Goal: Task Accomplishment & Management: Complete application form

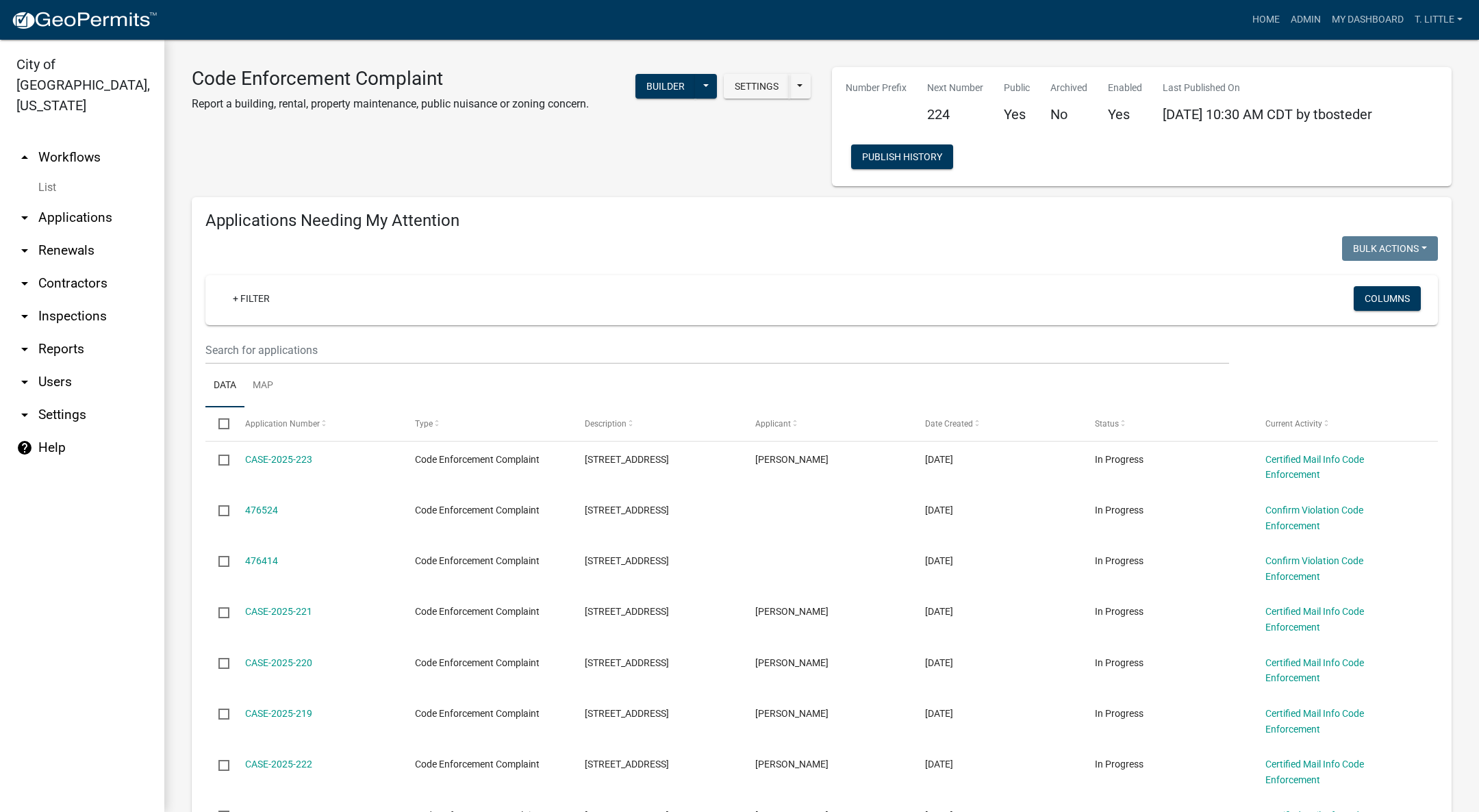
select select "3: 100"
click at [1306, 9] on link "Admin" at bounding box center [1305, 20] width 41 height 26
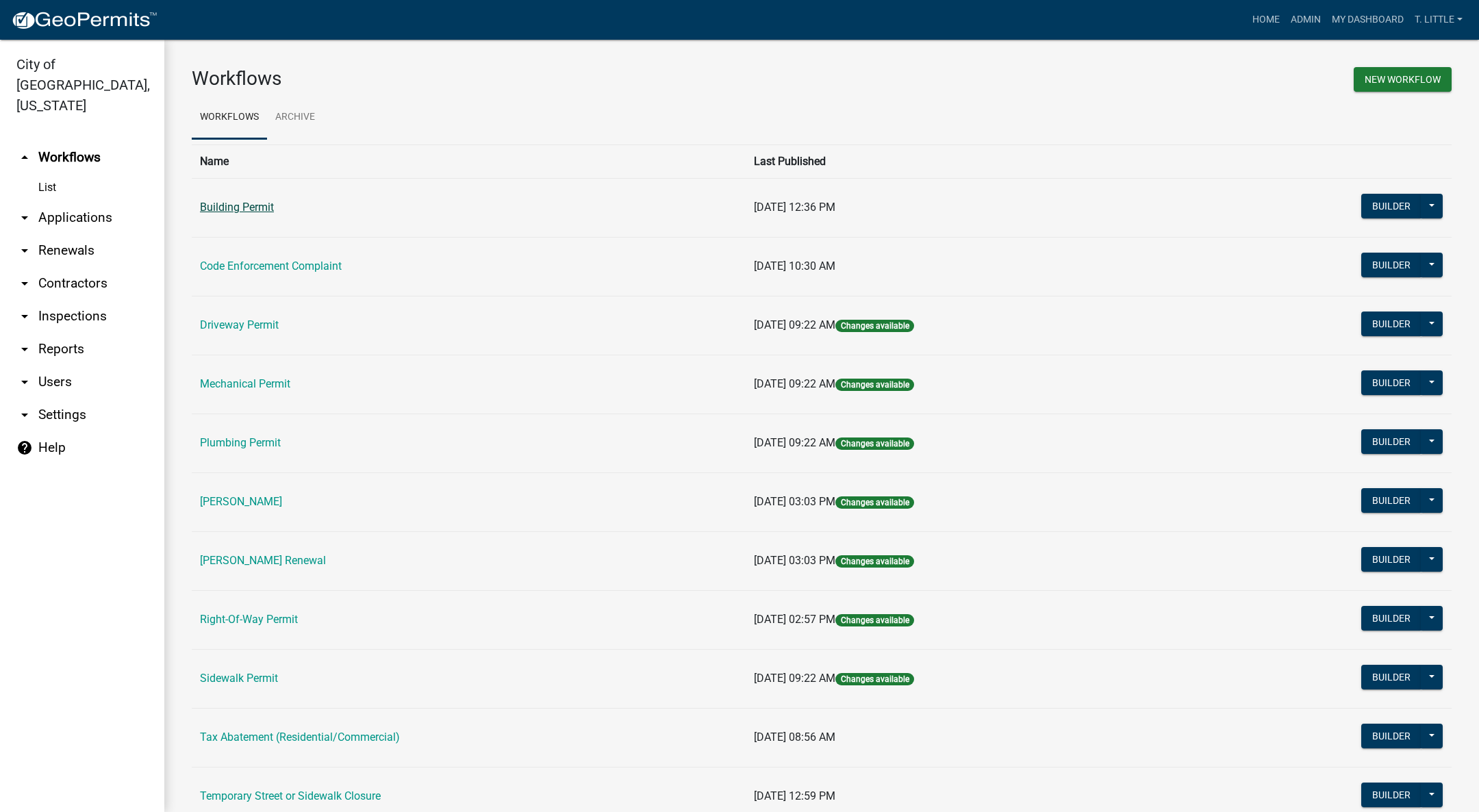
click at [240, 201] on link "Building Permit" at bounding box center [237, 207] width 74 height 13
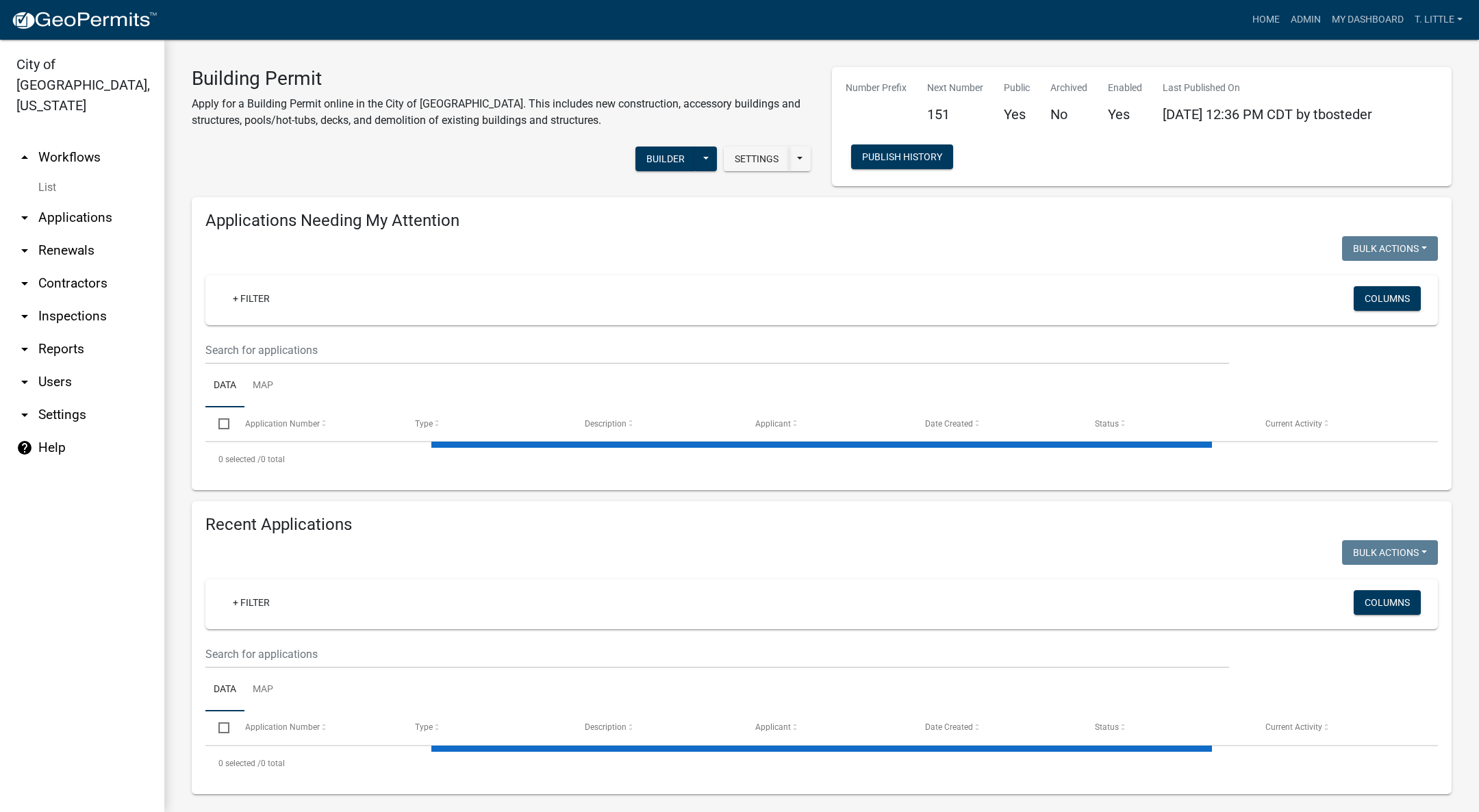
select select "3: 100"
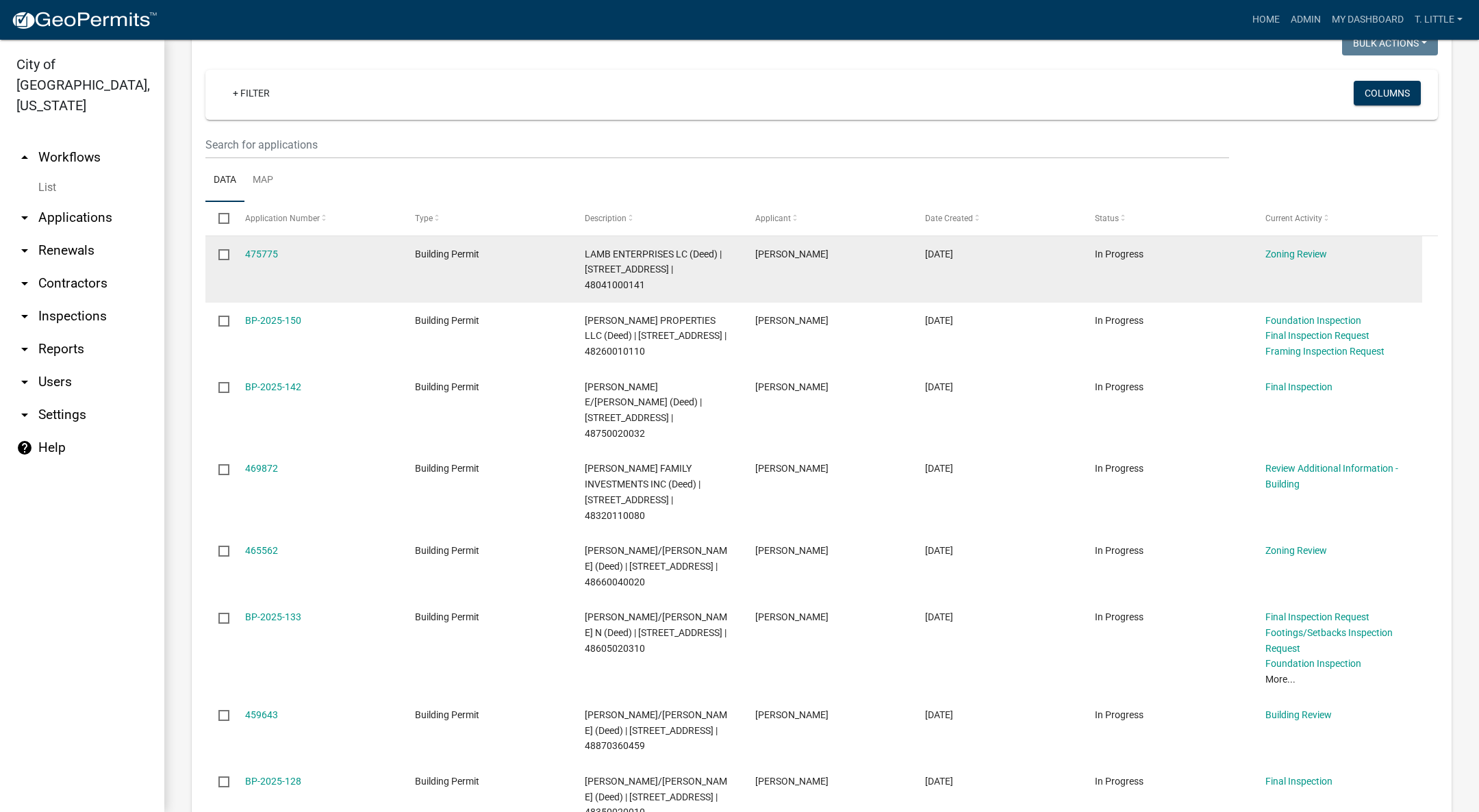
scroll to position [308, 0]
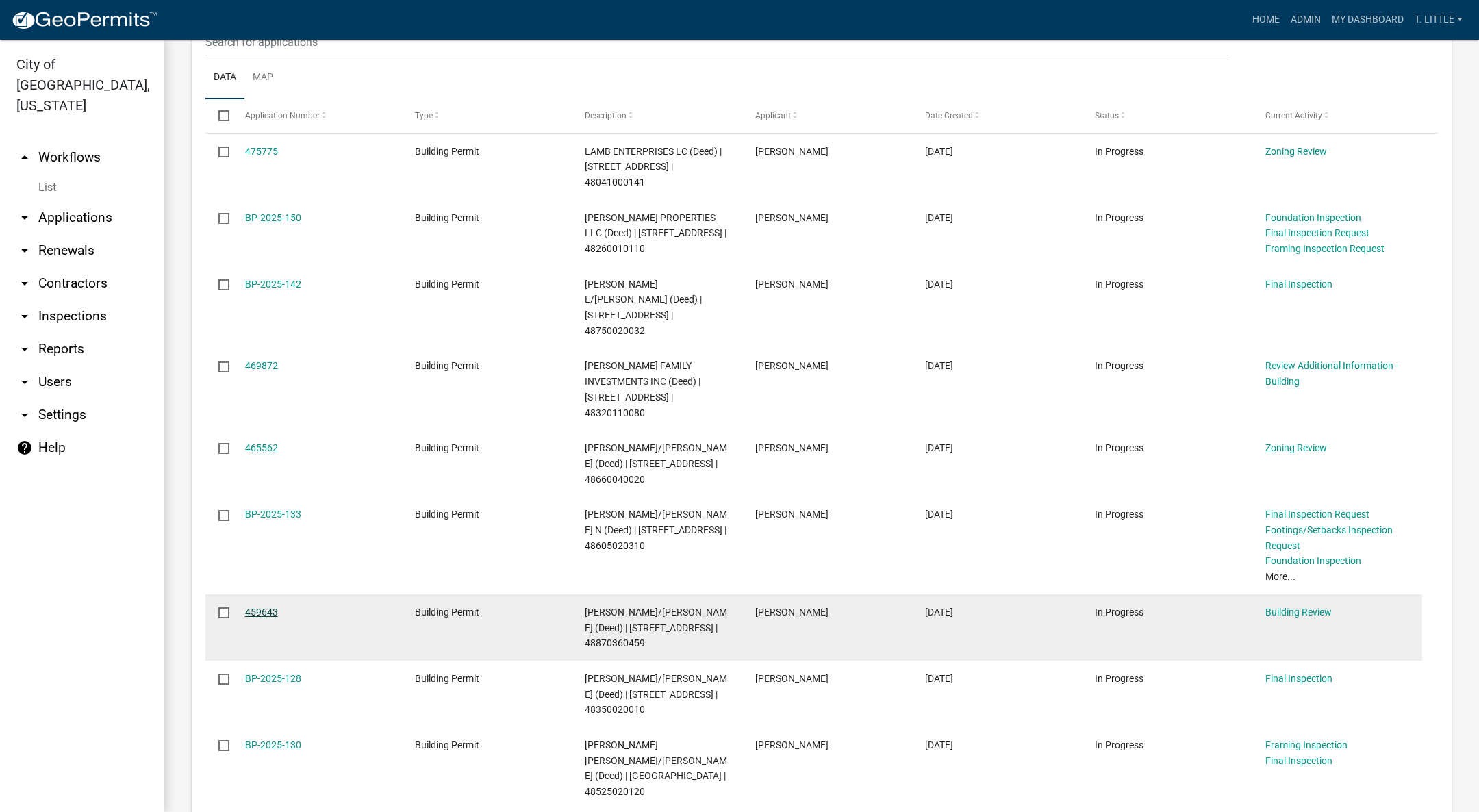
click at [263, 607] on link "459643" at bounding box center [262, 612] width 33 height 11
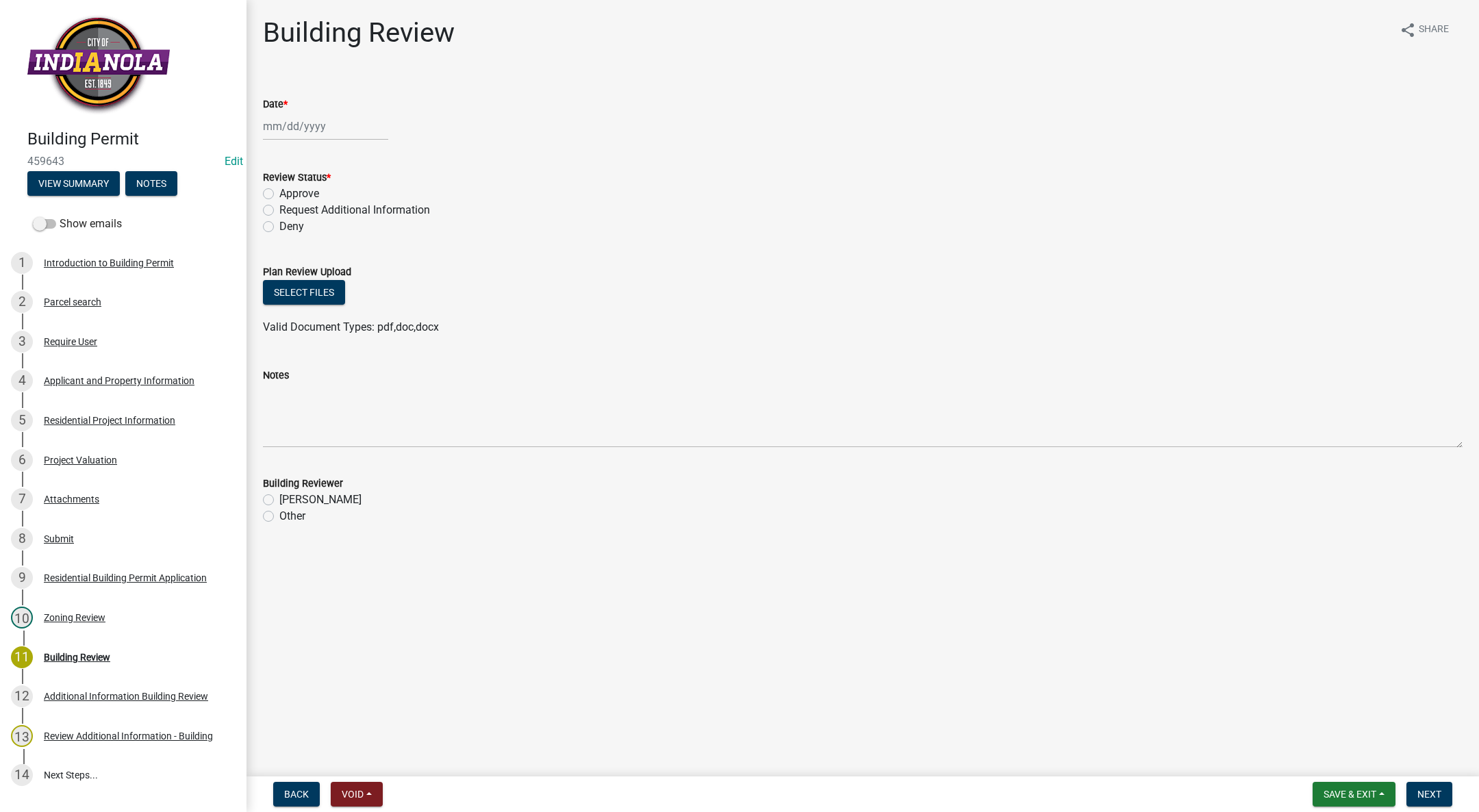
click at [278, 130] on div at bounding box center [325, 127] width 125 height 28
select select "9"
select select "2025"
click at [341, 214] on div "11" at bounding box center [342, 221] width 22 height 22
type input "[DATE]"
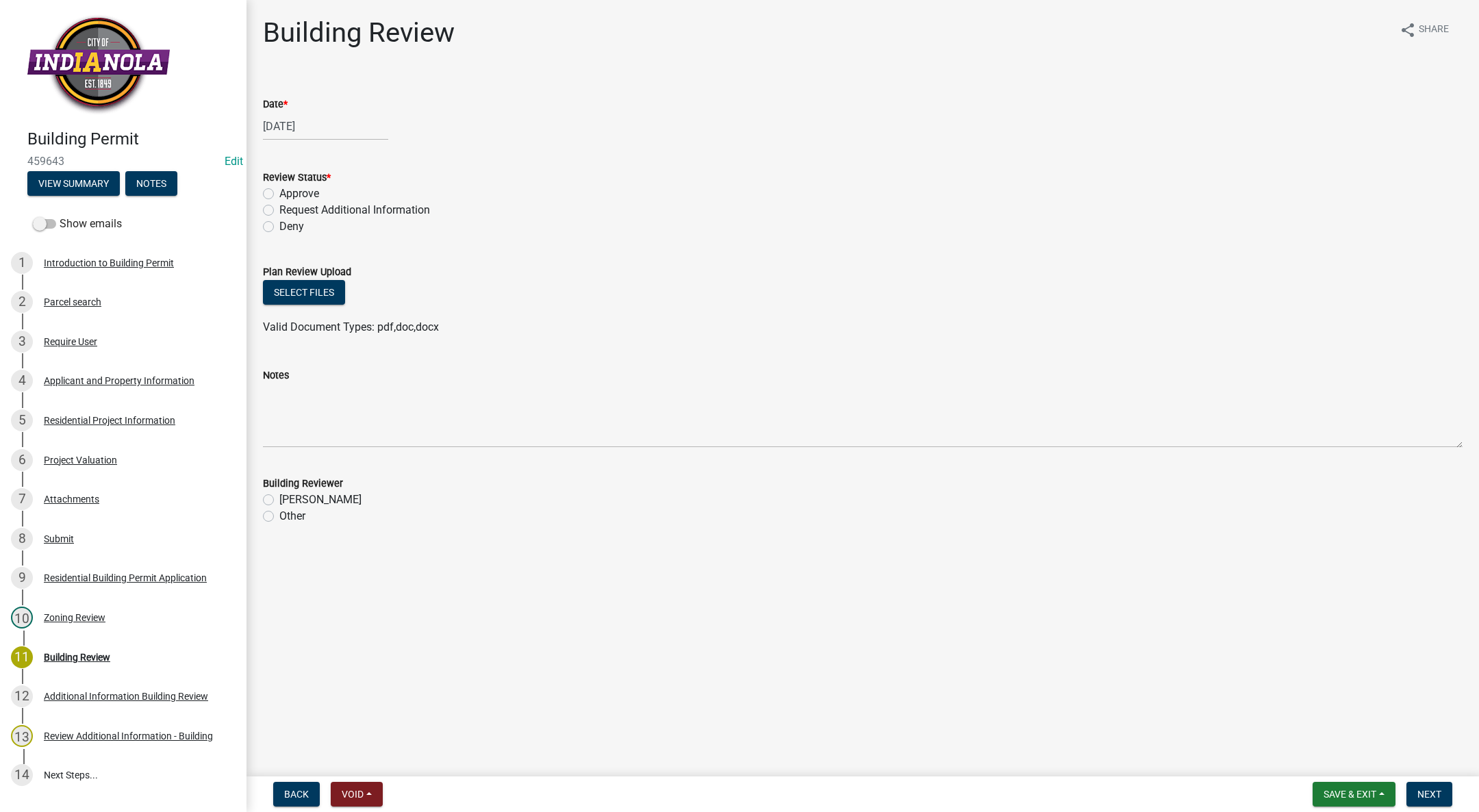
click at [279, 196] on label "Approve" at bounding box center [299, 193] width 40 height 17
click at [279, 194] on input "Approve" at bounding box center [283, 189] width 9 height 9
radio input "true"
click at [279, 499] on label "[PERSON_NAME]" at bounding box center [320, 499] width 82 height 17
click at [279, 499] on input "[PERSON_NAME]" at bounding box center [283, 495] width 9 height 9
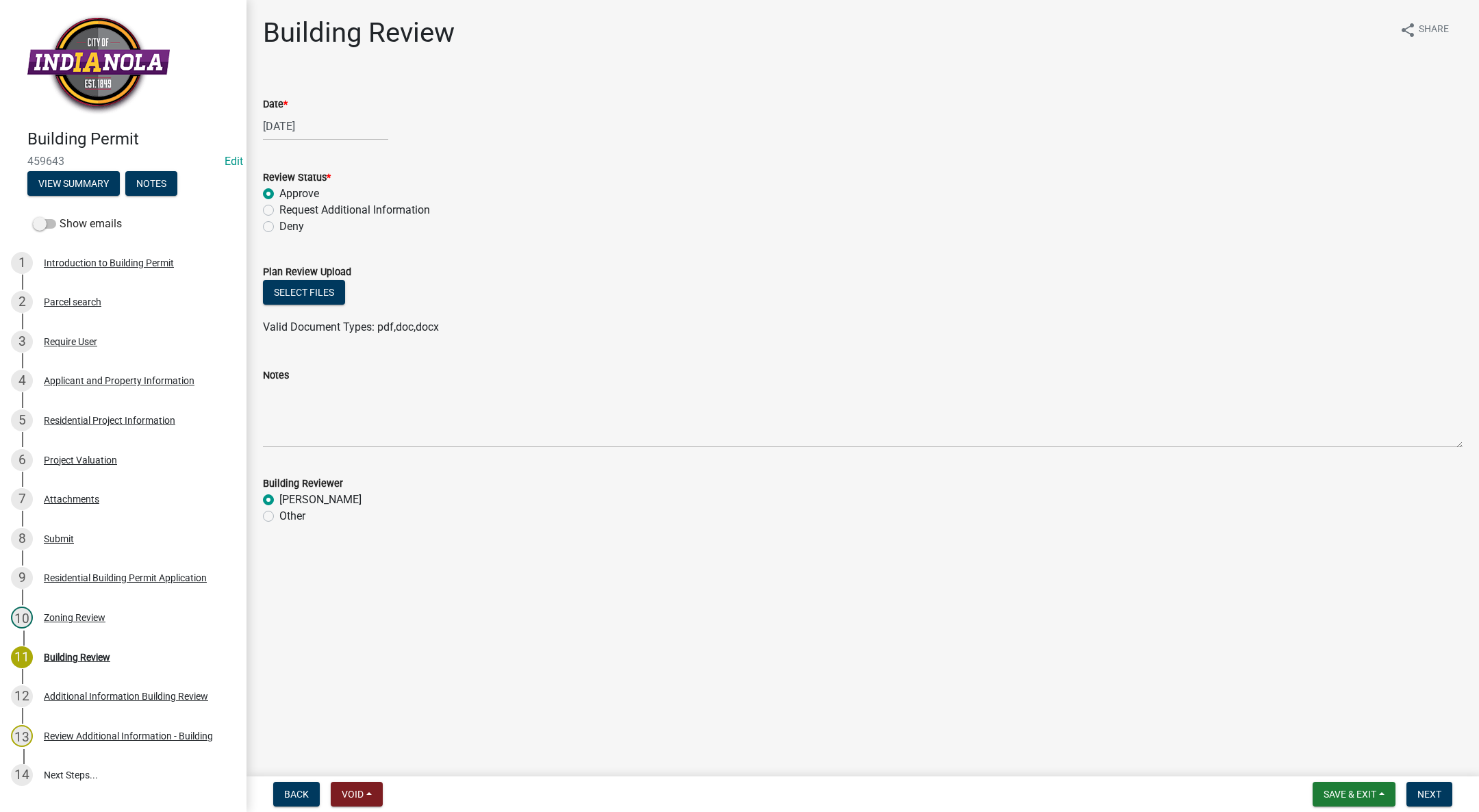
radio input "true"
click at [86, 471] on link "6 Project Valuation" at bounding box center [123, 460] width 246 height 40
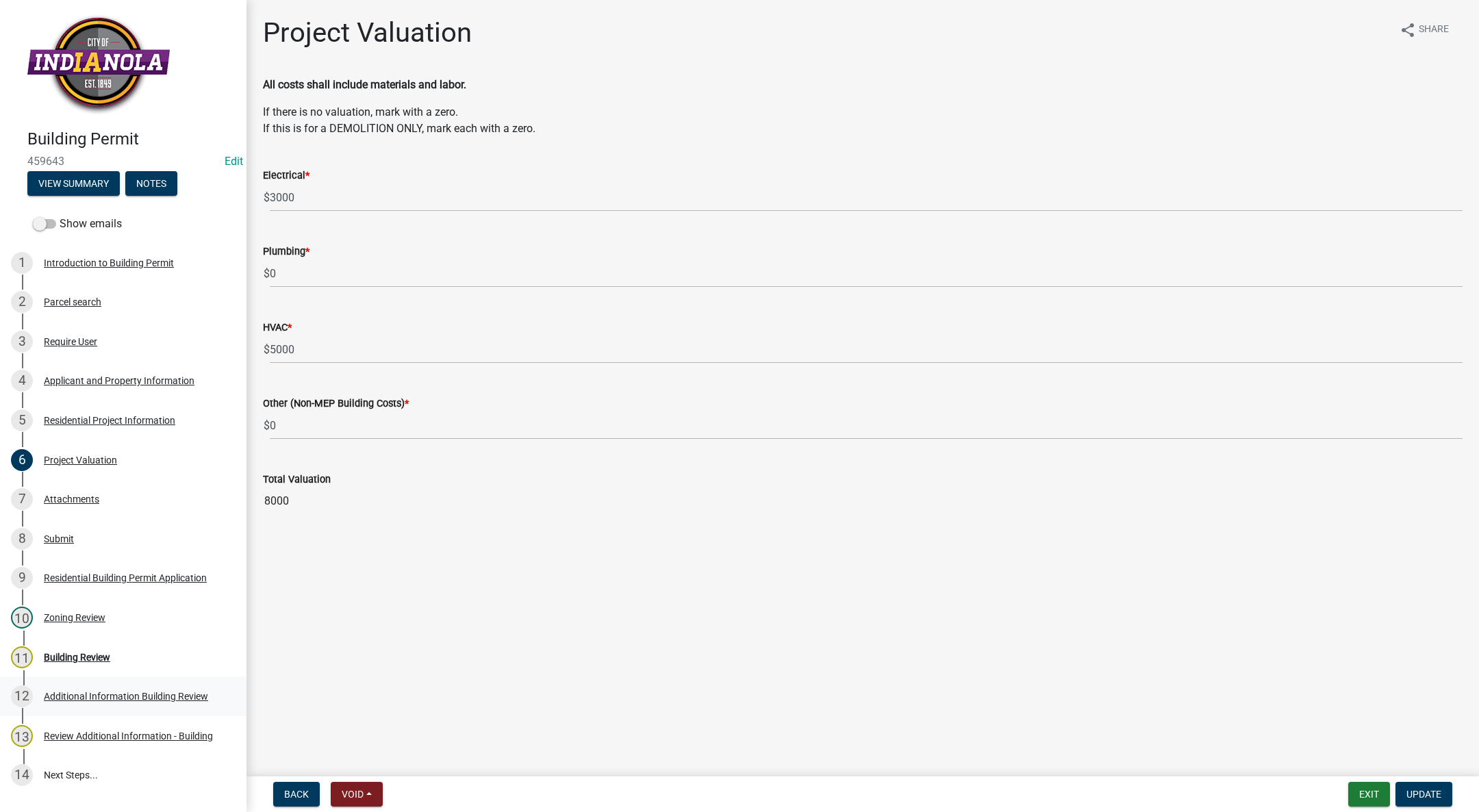
click at [86, 698] on div "Additional Information Building Review" at bounding box center [126, 696] width 164 height 9
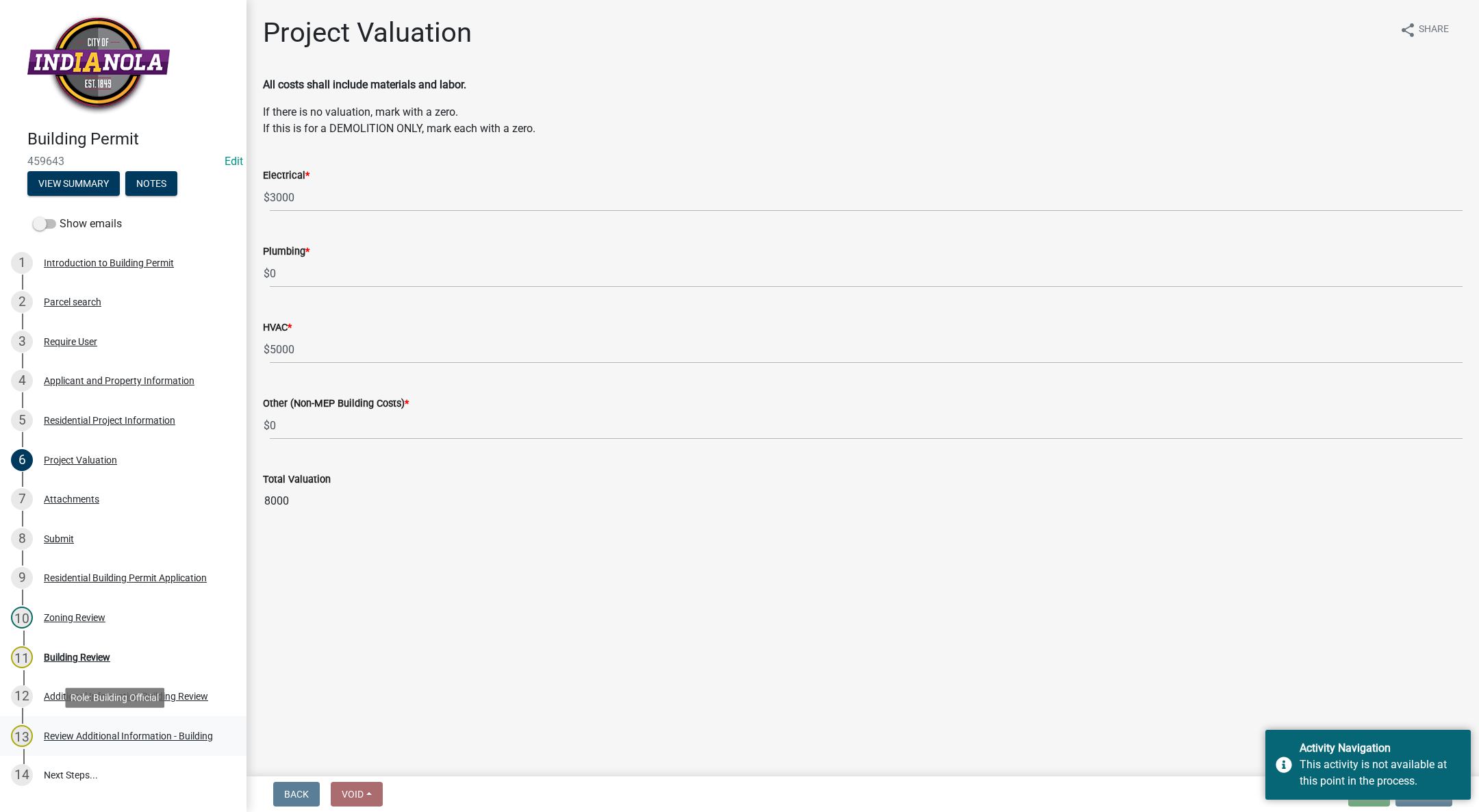
click at [121, 723] on link "13 Review Additional Information - Building" at bounding box center [123, 736] width 246 height 40
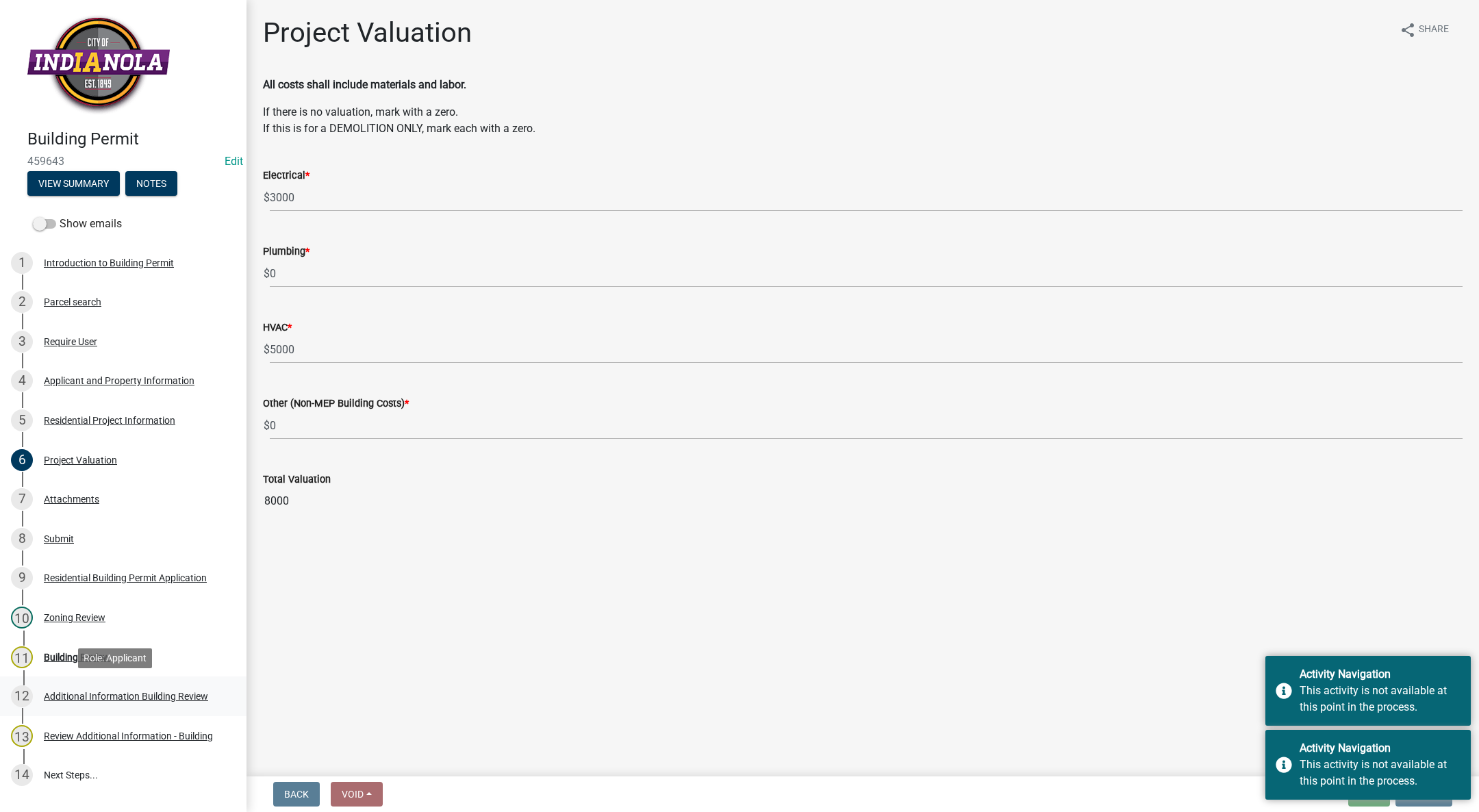
click at [102, 693] on div "Additional Information Building Review" at bounding box center [126, 696] width 164 height 9
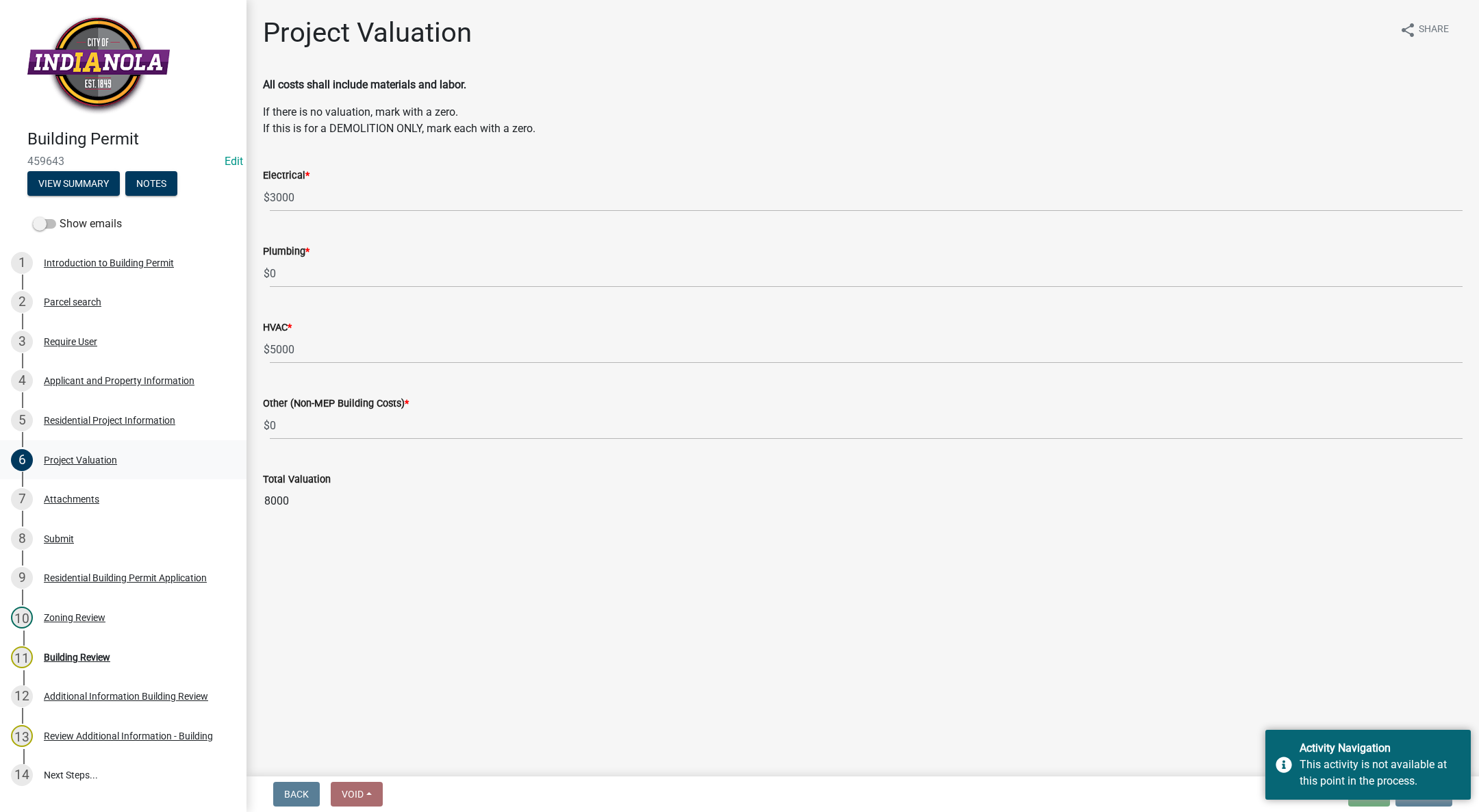
click at [96, 457] on div "Project Valuation" at bounding box center [80, 460] width 73 height 9
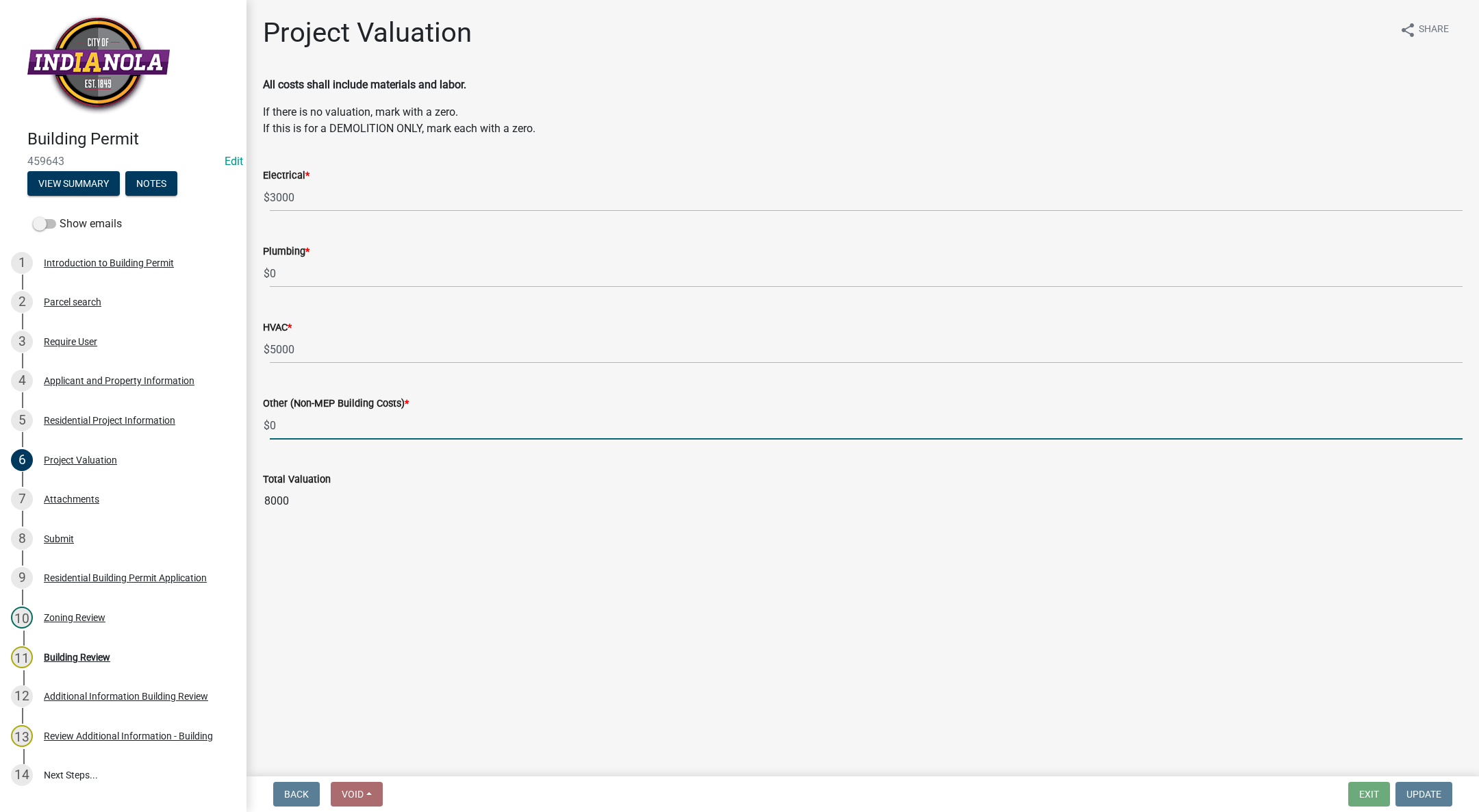
click at [348, 422] on input "0" at bounding box center [866, 425] width 1193 height 28
type input "0"
click at [308, 426] on input "66000" at bounding box center [866, 425] width 1193 height 28
type input "6"
type input "56000"
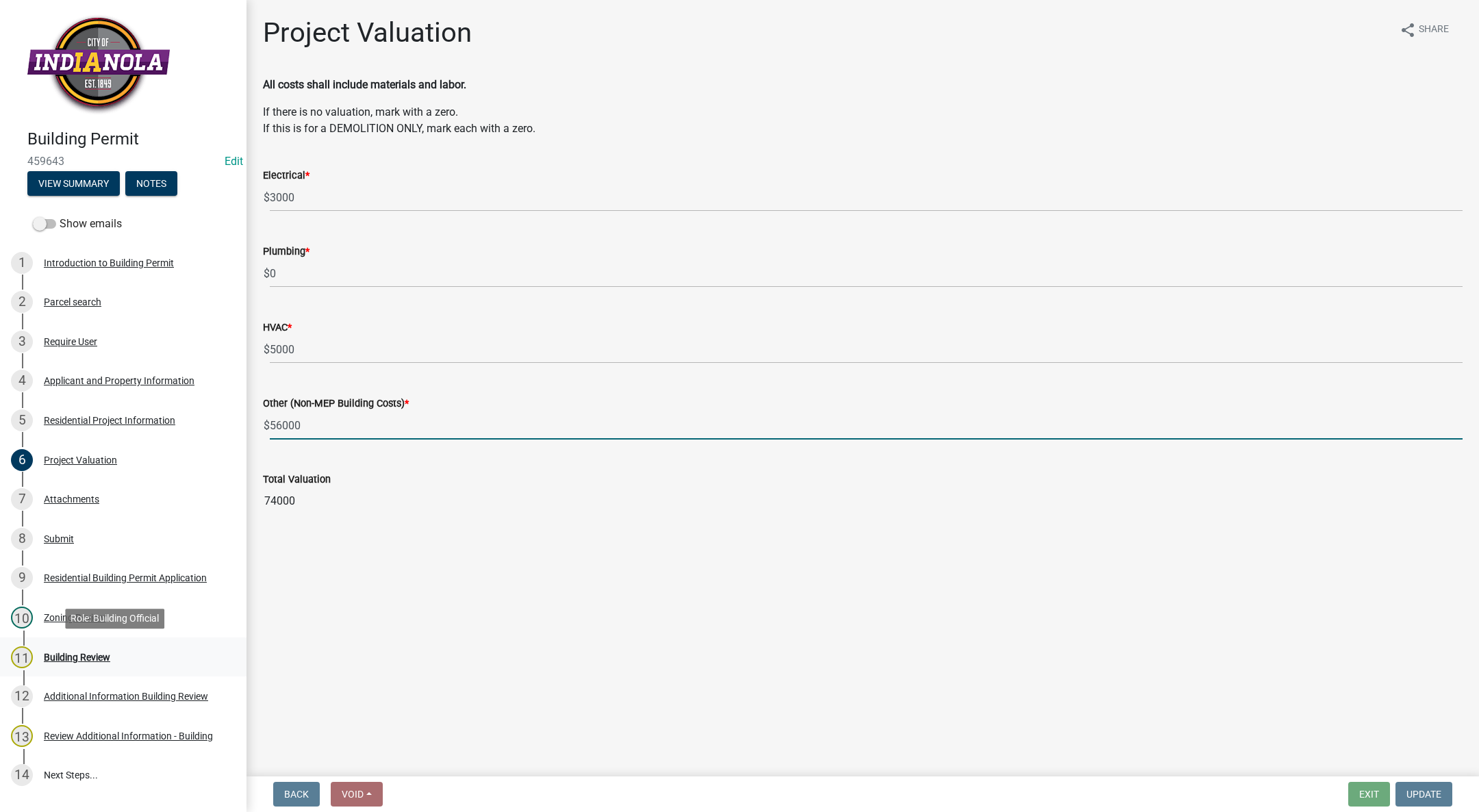
click at [117, 646] on div "11 Building Review" at bounding box center [118, 657] width 214 height 22
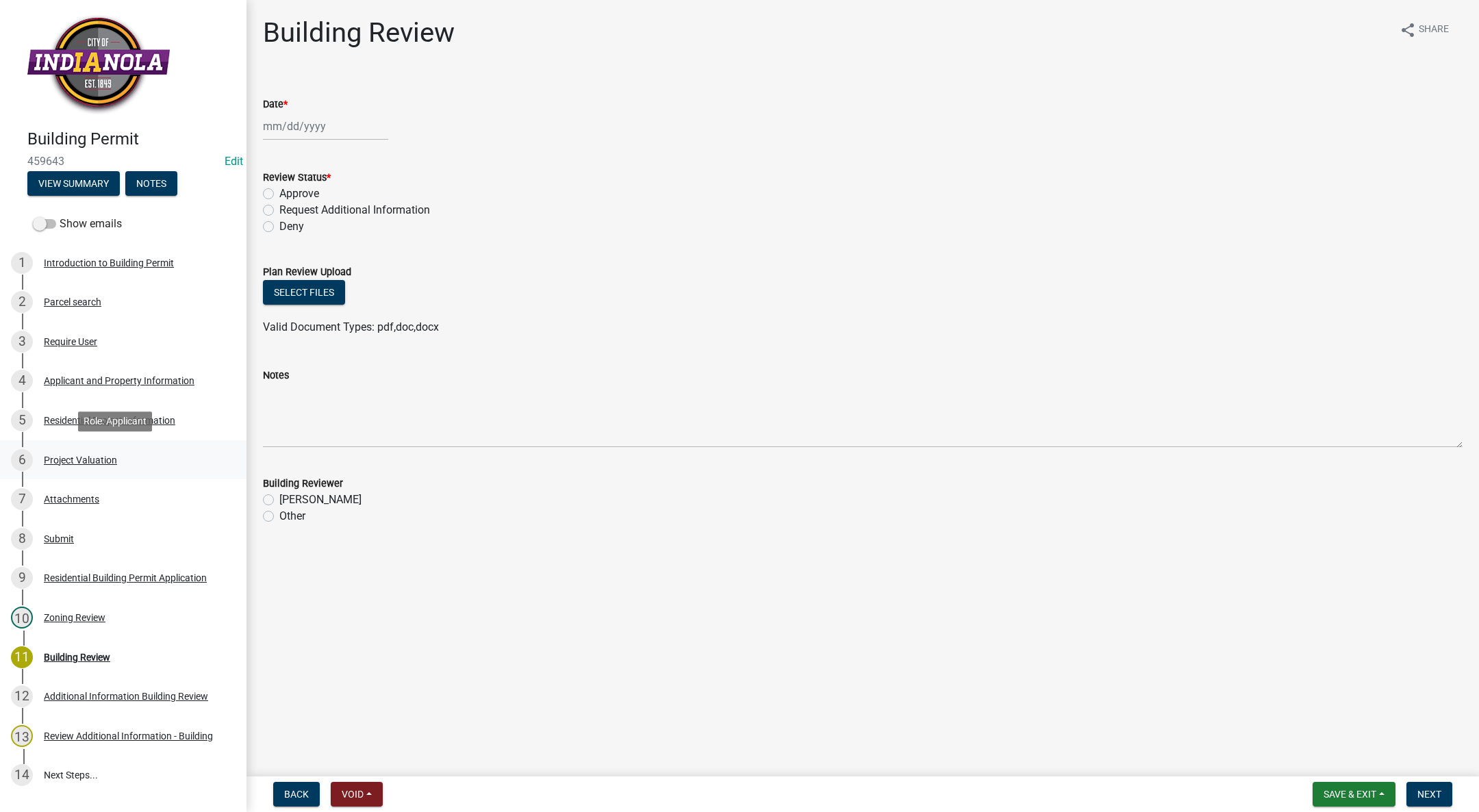
click at [74, 450] on div "6 Project Valuation" at bounding box center [118, 460] width 214 height 22
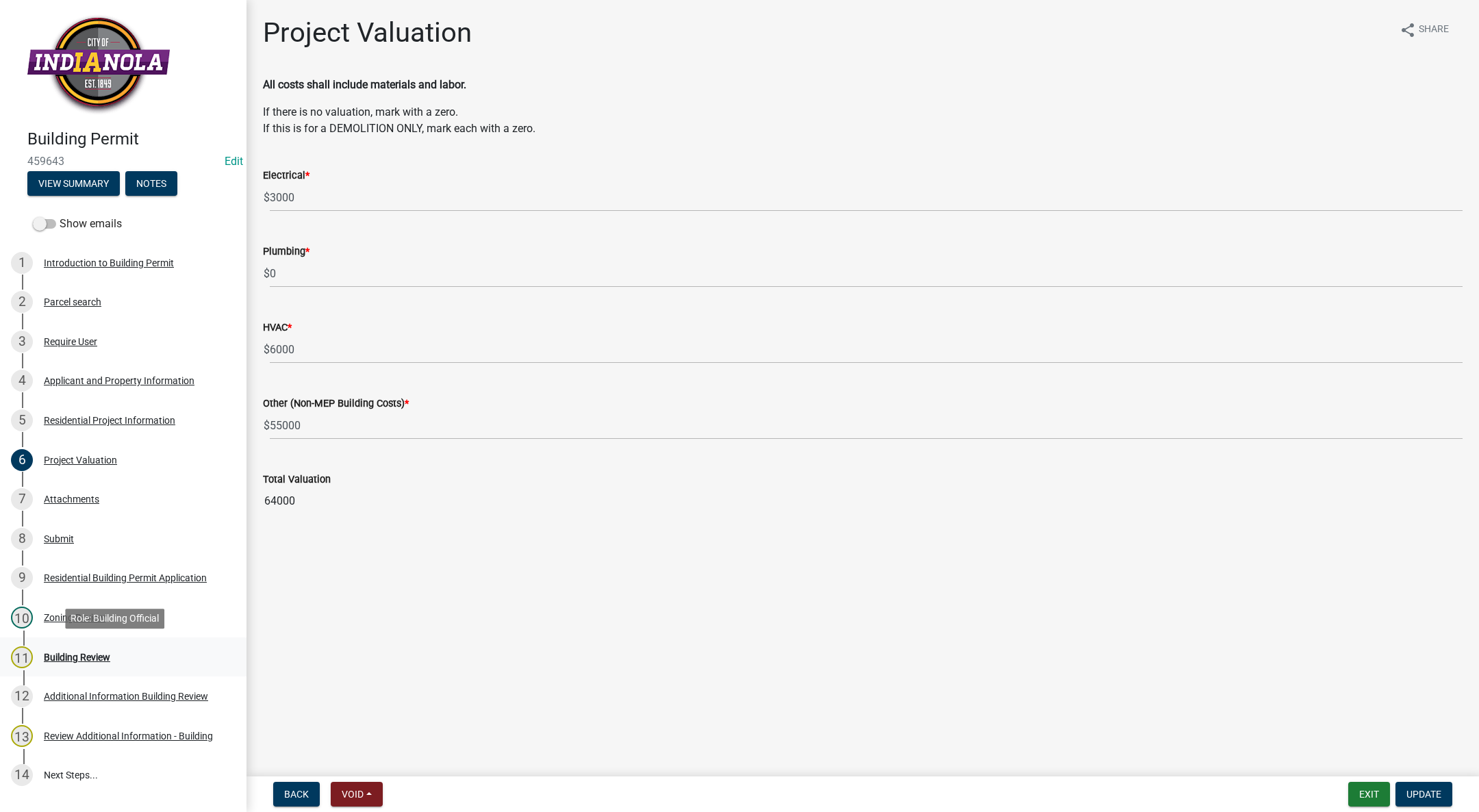
click at [75, 647] on div "11 Building Review" at bounding box center [118, 657] width 214 height 22
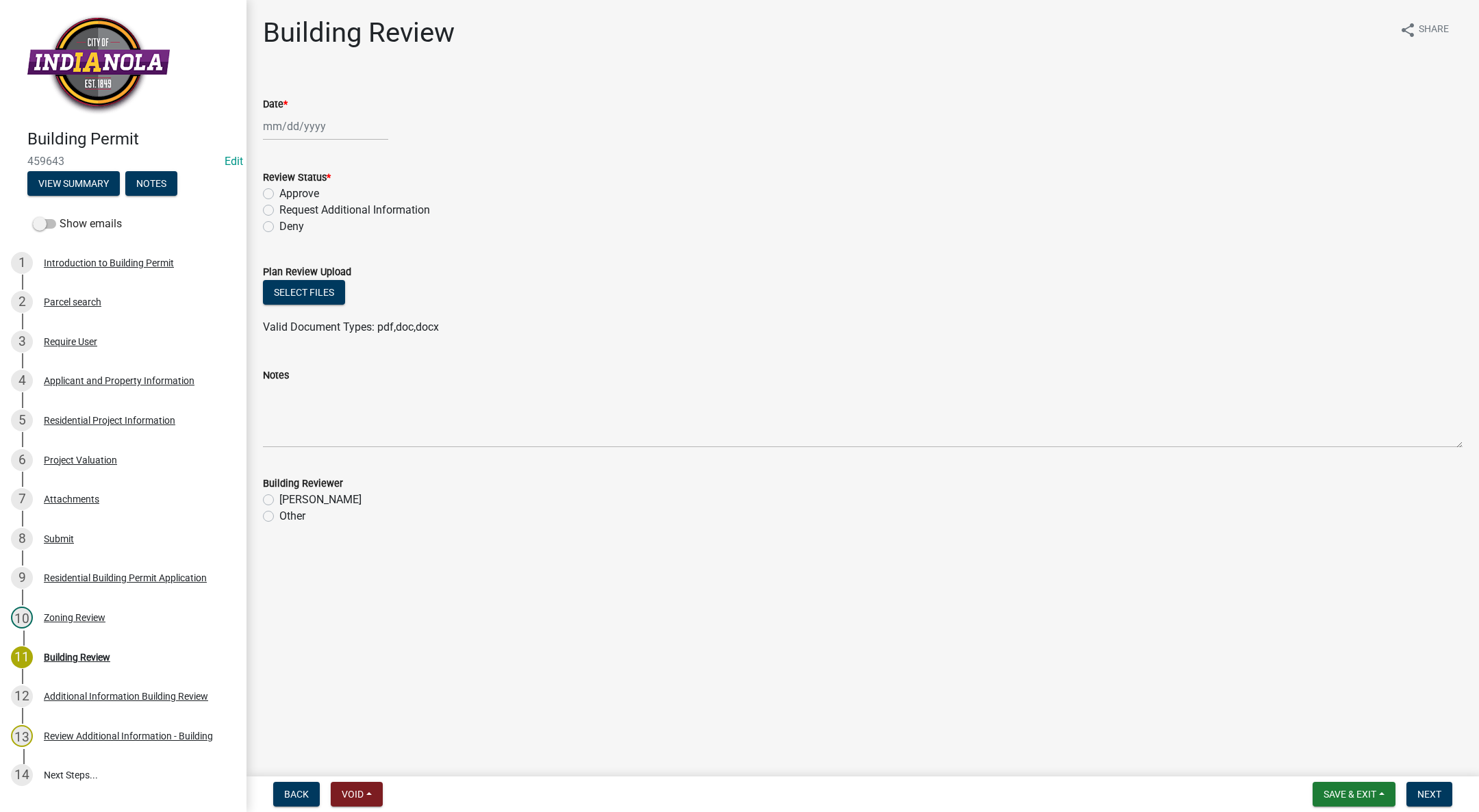
click at [295, 122] on div at bounding box center [325, 127] width 125 height 28
select select "9"
select select "2025"
click at [340, 218] on div "11" at bounding box center [342, 221] width 22 height 22
type input "[DATE]"
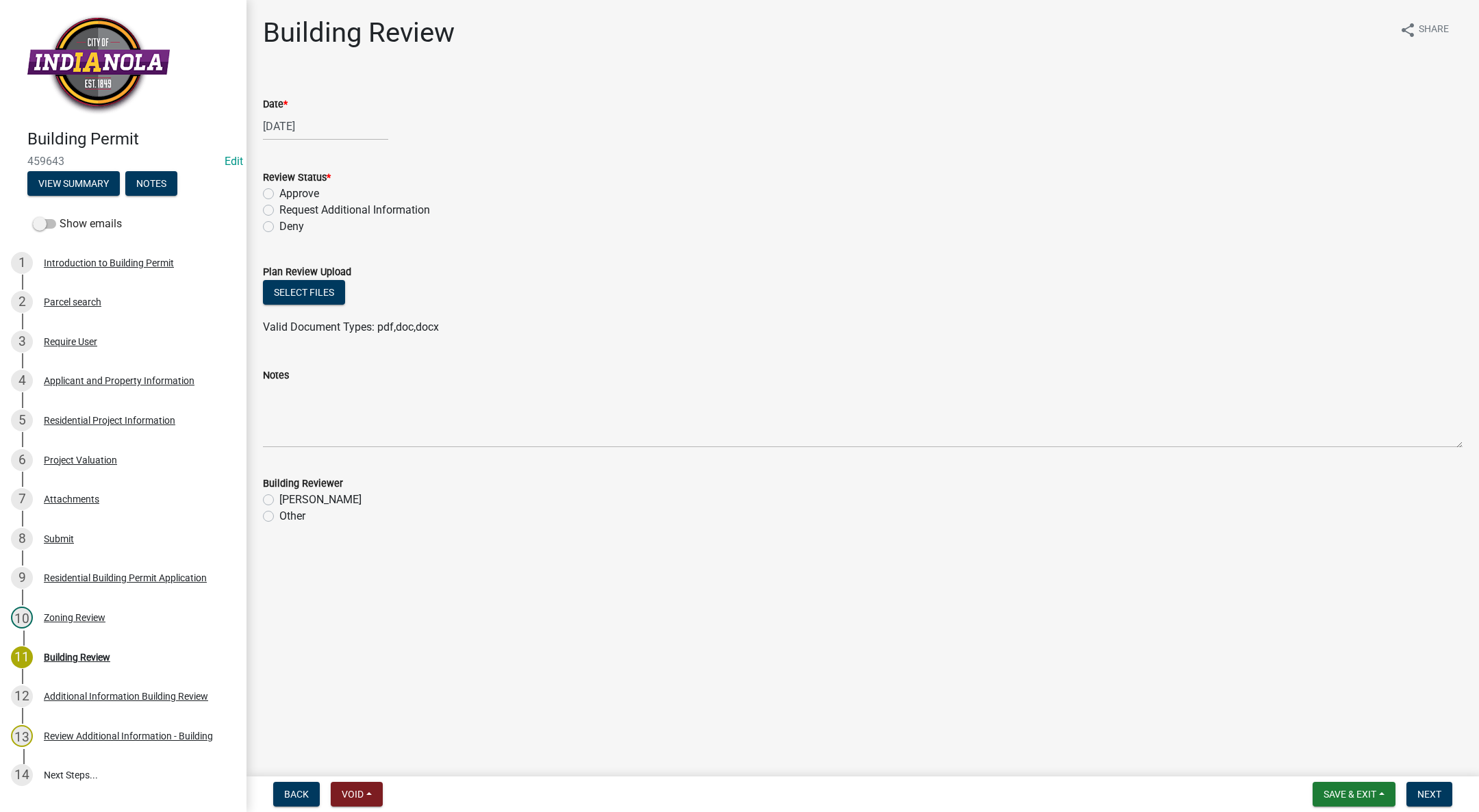
click at [279, 193] on label "Approve" at bounding box center [299, 193] width 40 height 17
click at [279, 193] on input "Approve" at bounding box center [283, 189] width 9 height 9
radio input "true"
click at [279, 501] on label "[PERSON_NAME]" at bounding box center [320, 499] width 82 height 17
click at [279, 501] on input "[PERSON_NAME]" at bounding box center [283, 495] width 9 height 9
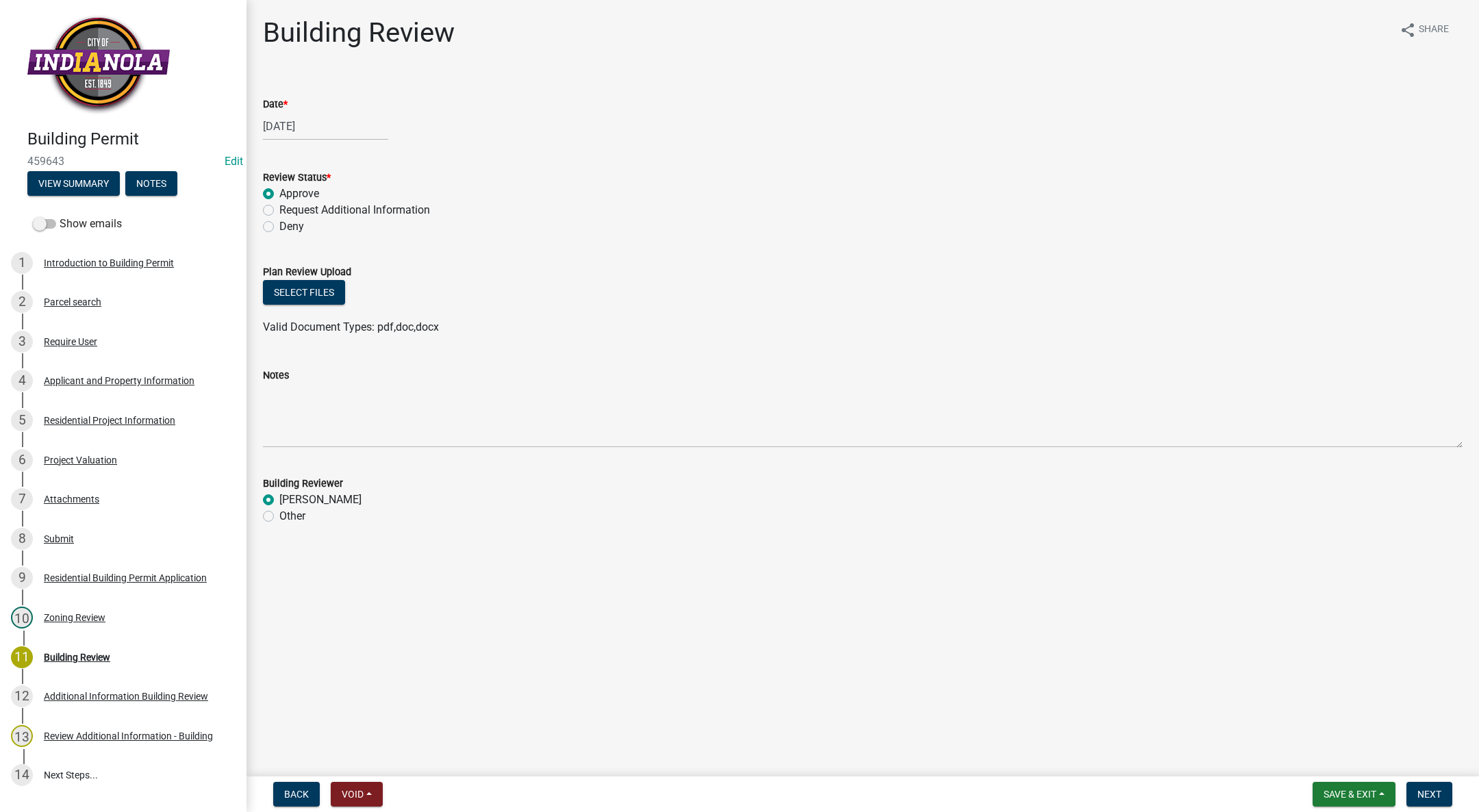
radio input "true"
click at [1429, 794] on span "Next" at bounding box center [1429, 794] width 24 height 11
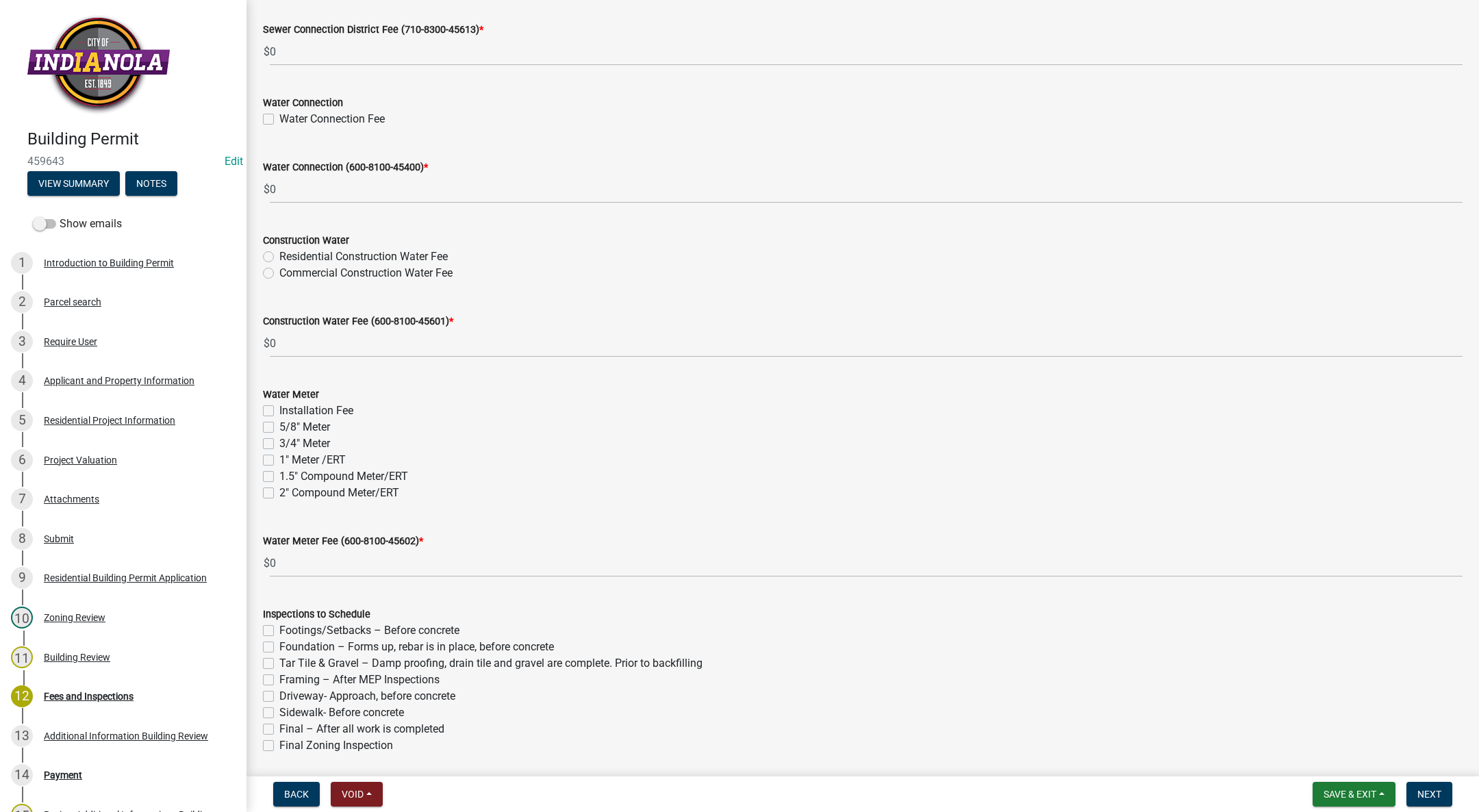
scroll to position [1147, 0]
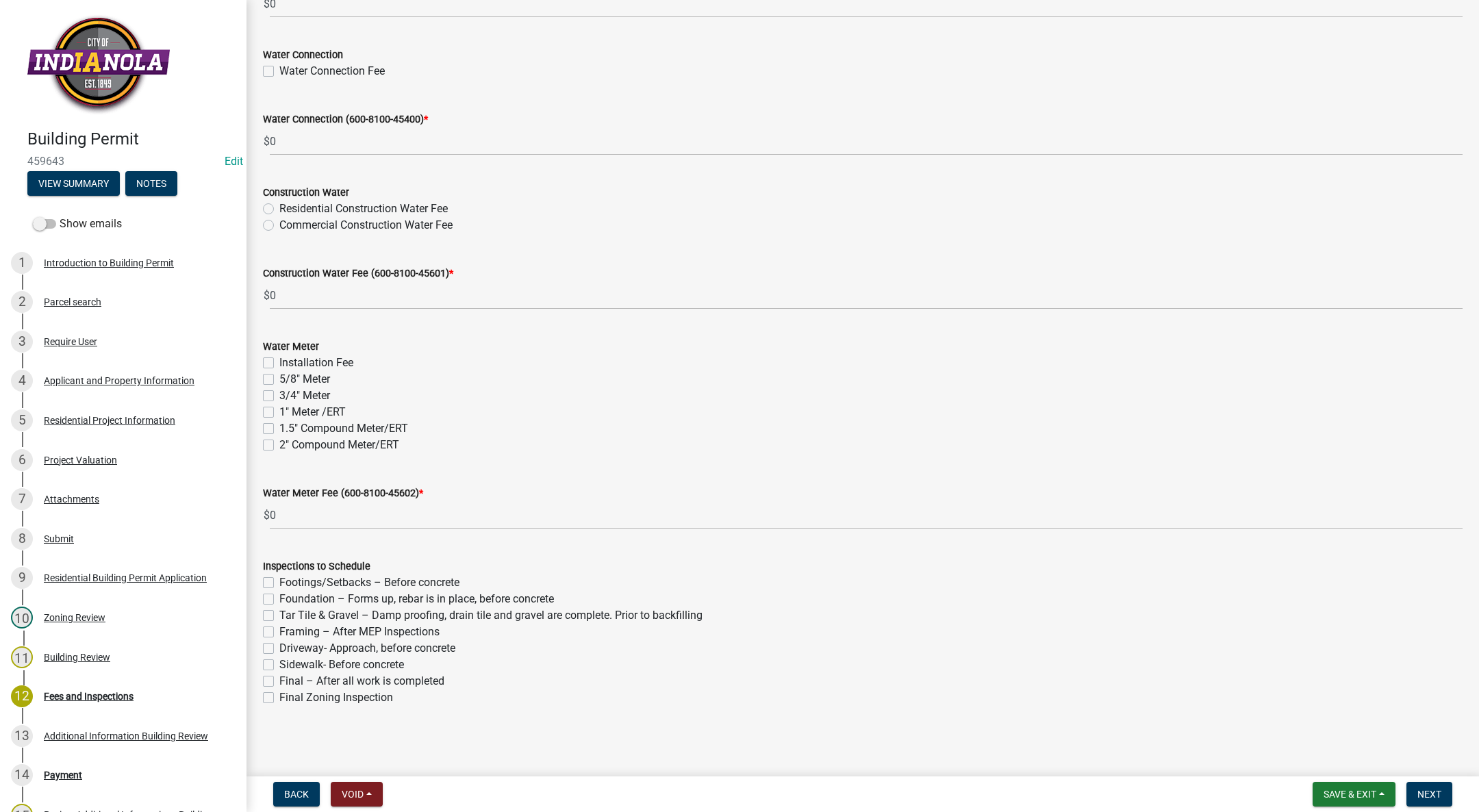
click at [279, 578] on label "Footings/Setbacks – Before concrete" at bounding box center [369, 582] width 180 height 17
click at [279, 578] on input "Footings/Setbacks – Before concrete" at bounding box center [283, 579] width 9 height 9
checkbox input "true"
checkbox input "false"
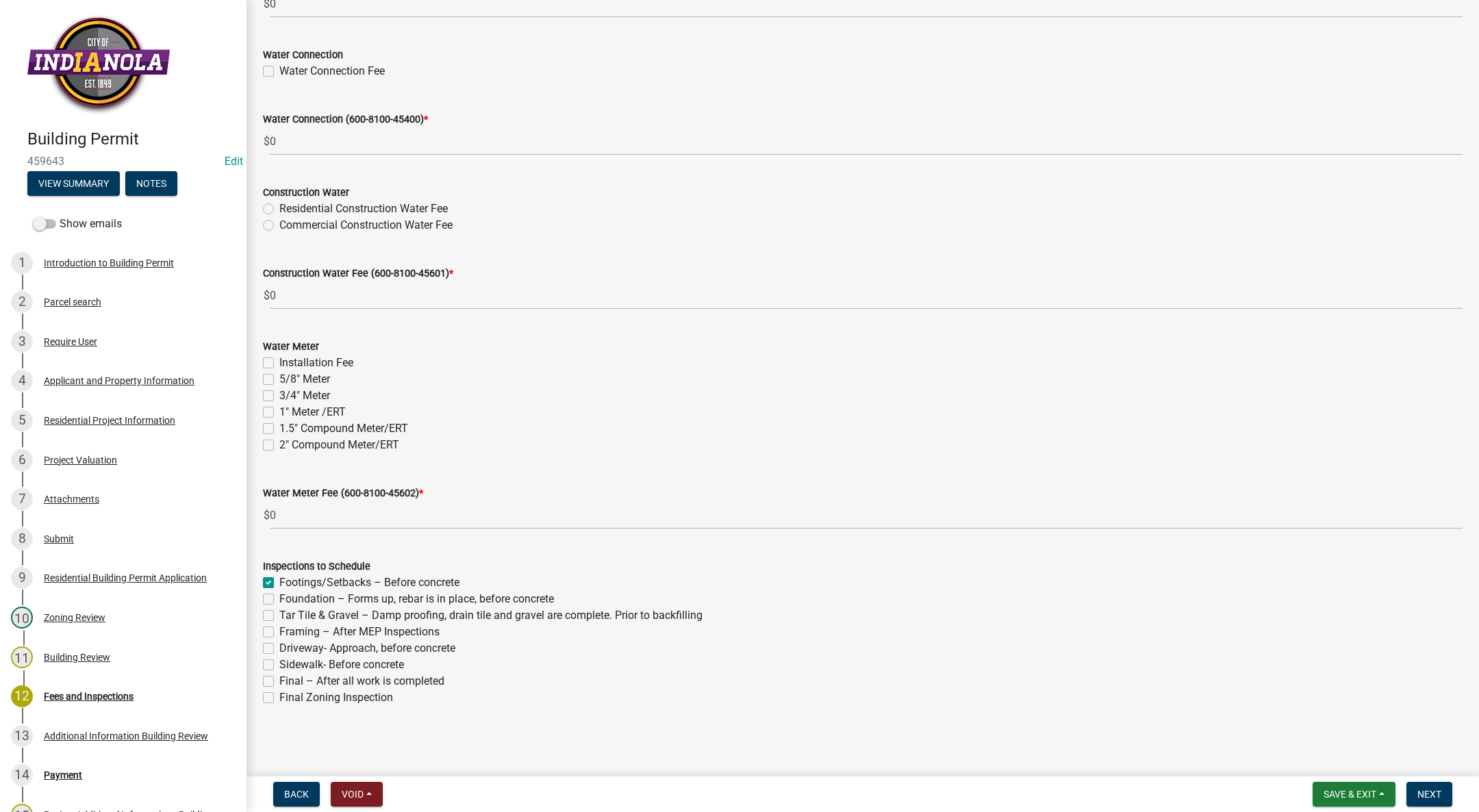
checkbox input "false"
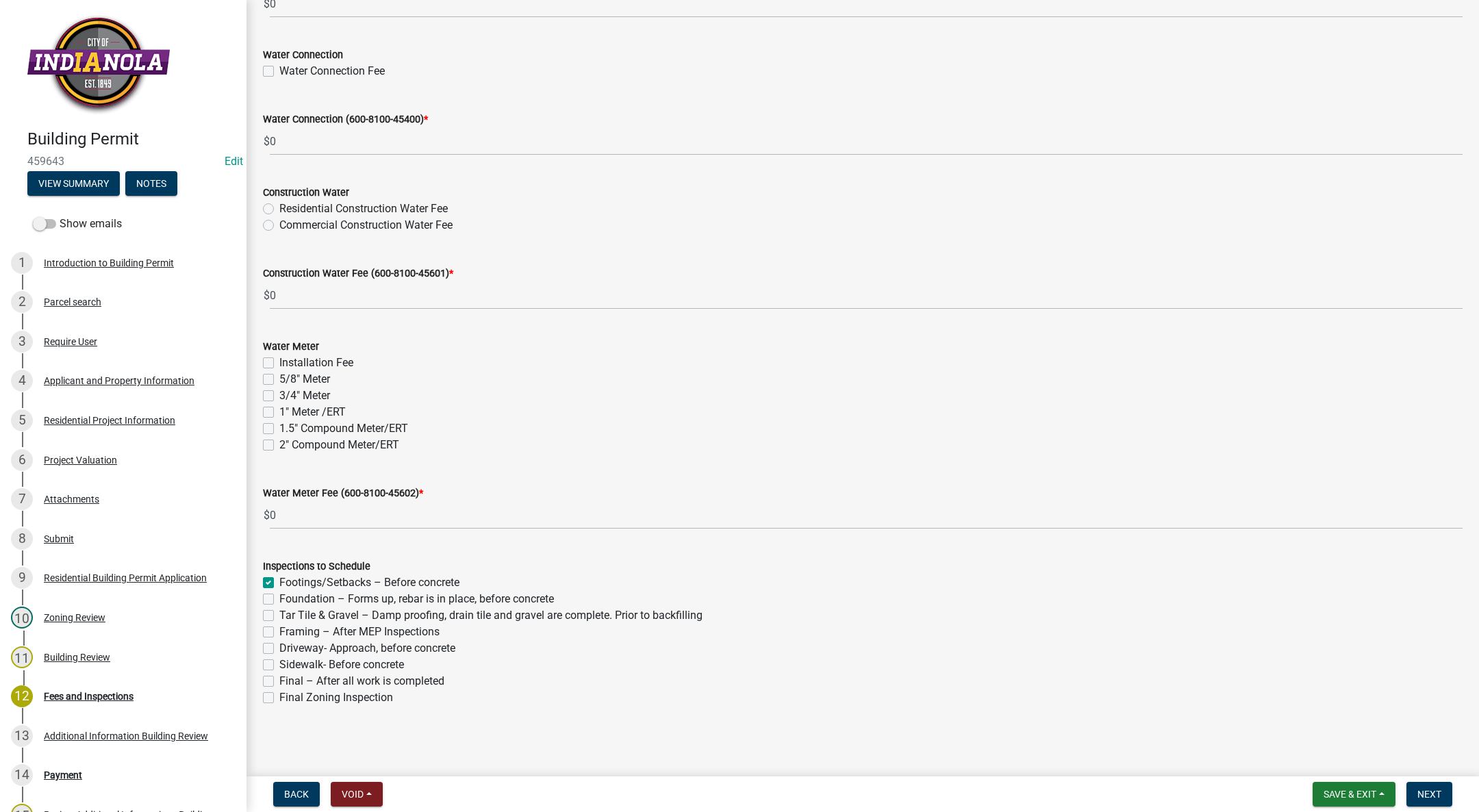
click at [279, 598] on label "Foundation – Forms up, rebar is in place, before concrete" at bounding box center [416, 599] width 274 height 17
click at [279, 598] on input "Foundation – Forms up, rebar is in place, before concrete" at bounding box center [283, 595] width 9 height 9
checkbox input "true"
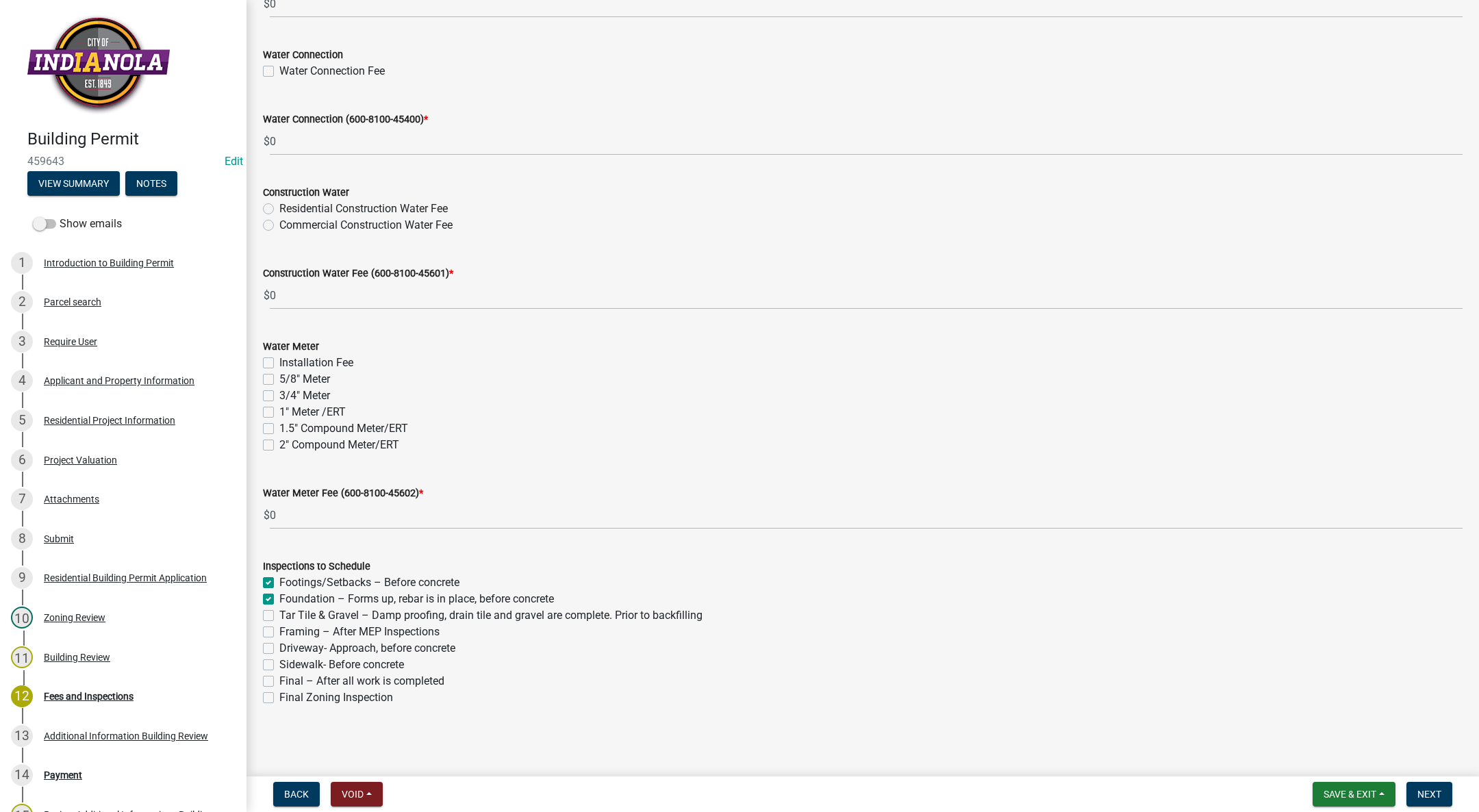
checkbox input "false"
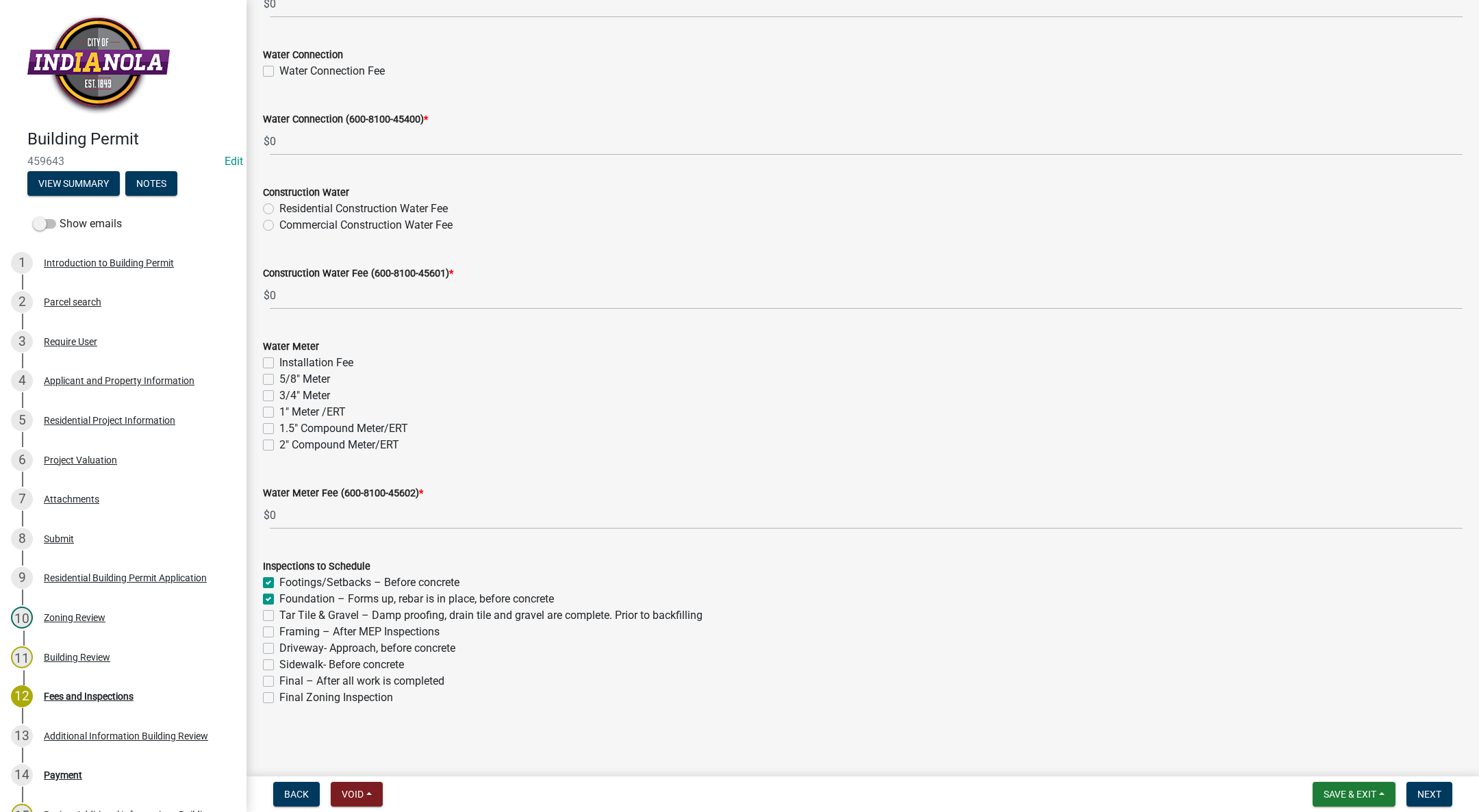
checkbox input "false"
click at [274, 628] on div "Framing – After MEP Inspections" at bounding box center [863, 631] width 1200 height 17
click at [279, 633] on label "Framing – After MEP Inspections" at bounding box center [359, 631] width 160 height 17
click at [279, 633] on input "Framing – After MEP Inspections" at bounding box center [283, 627] width 9 height 9
checkbox input "true"
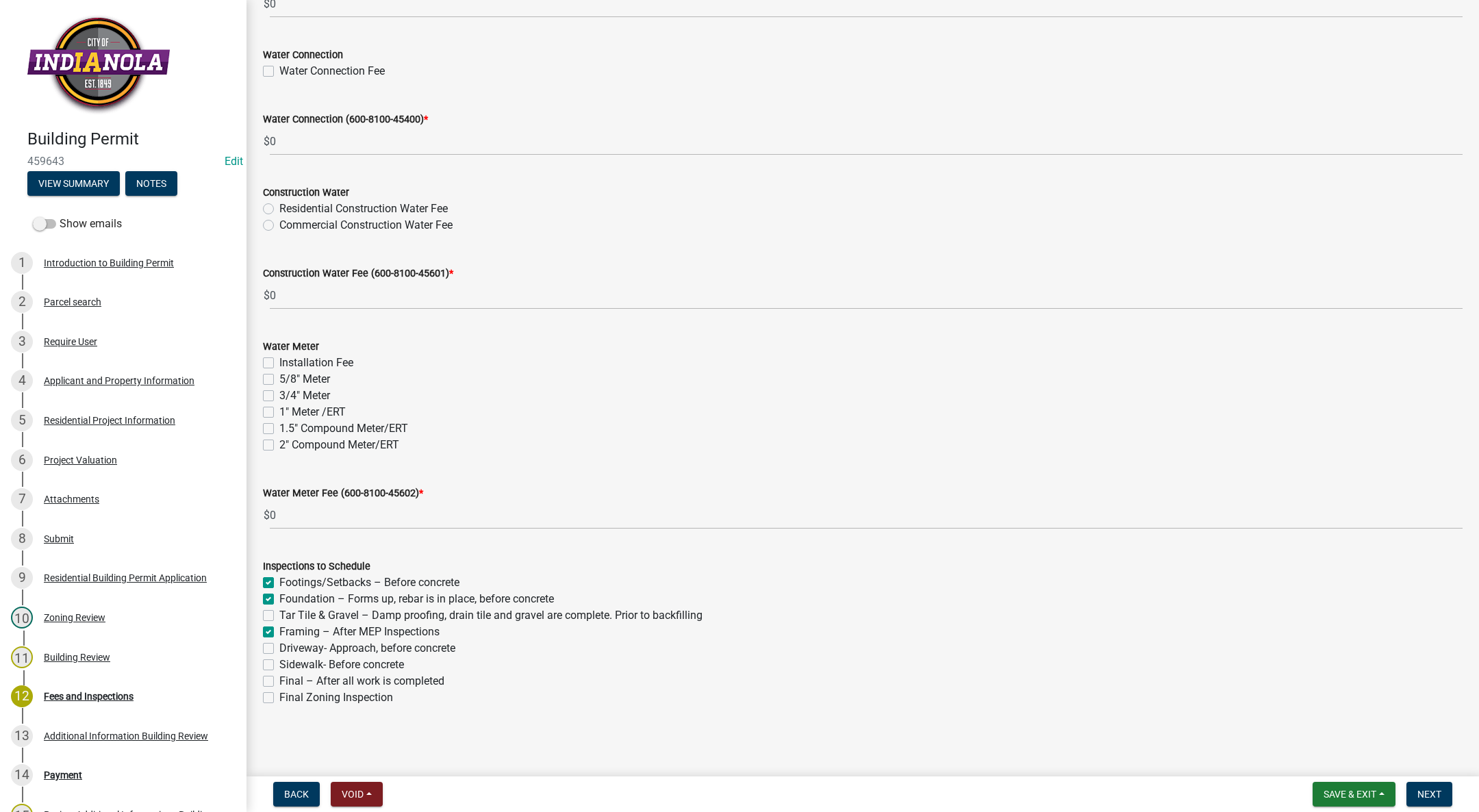
checkbox input "true"
checkbox input "false"
checkbox input "true"
checkbox input "false"
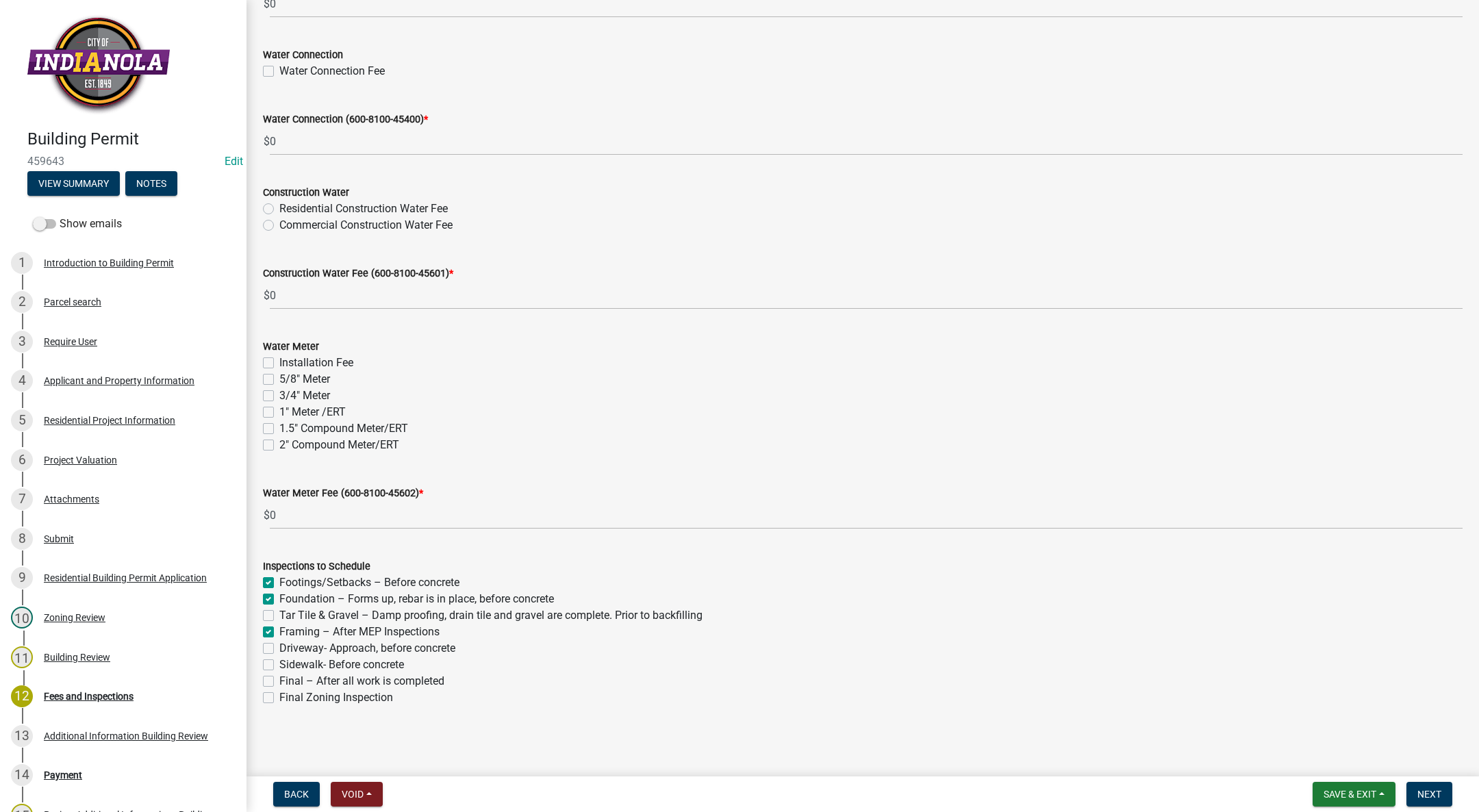
checkbox input "false"
click at [279, 678] on label "Final – After all work is completed" at bounding box center [362, 681] width 165 height 17
click at [279, 678] on input "Final – After all work is completed" at bounding box center [283, 677] width 9 height 9
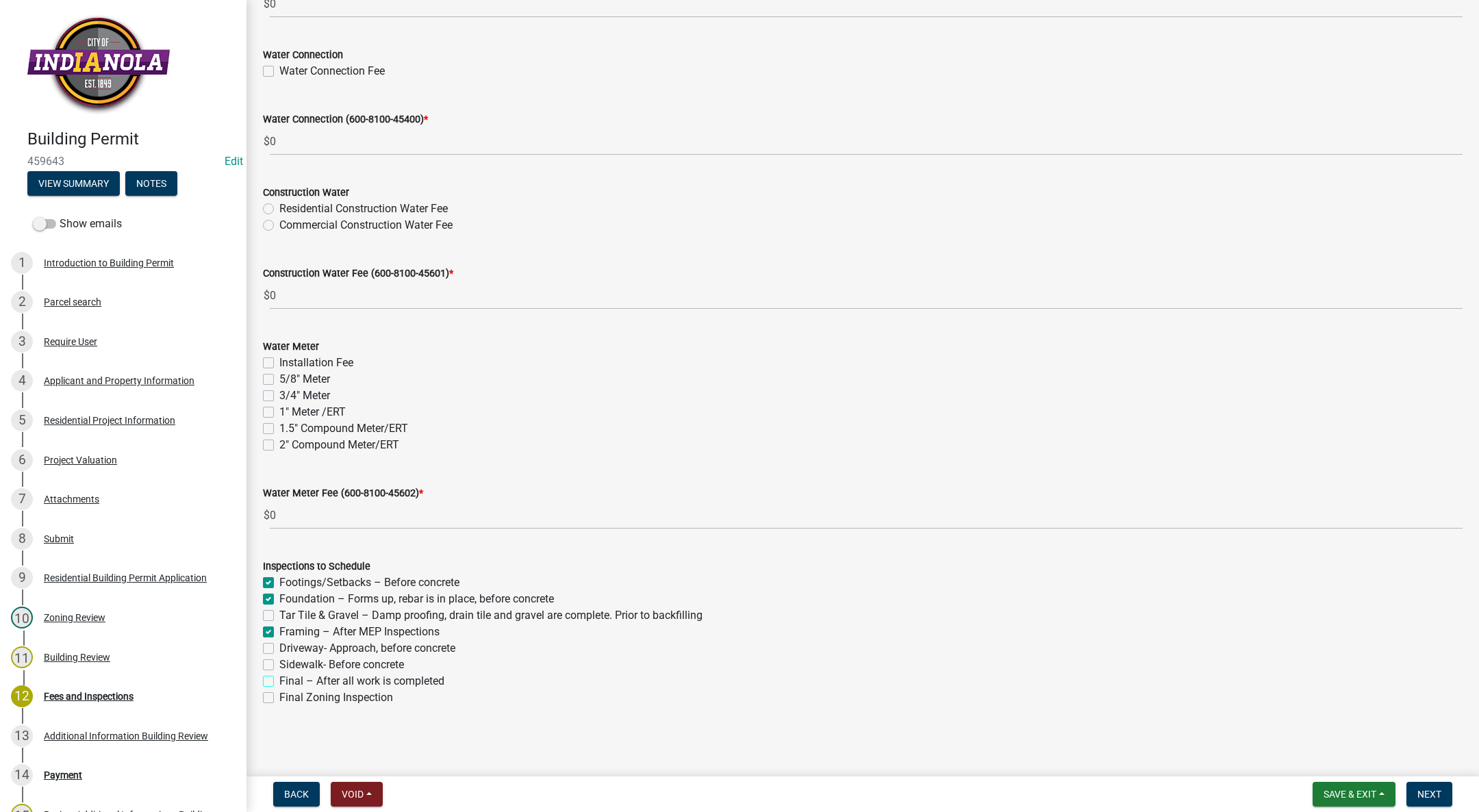
checkbox input "true"
checkbox input "false"
checkbox input "true"
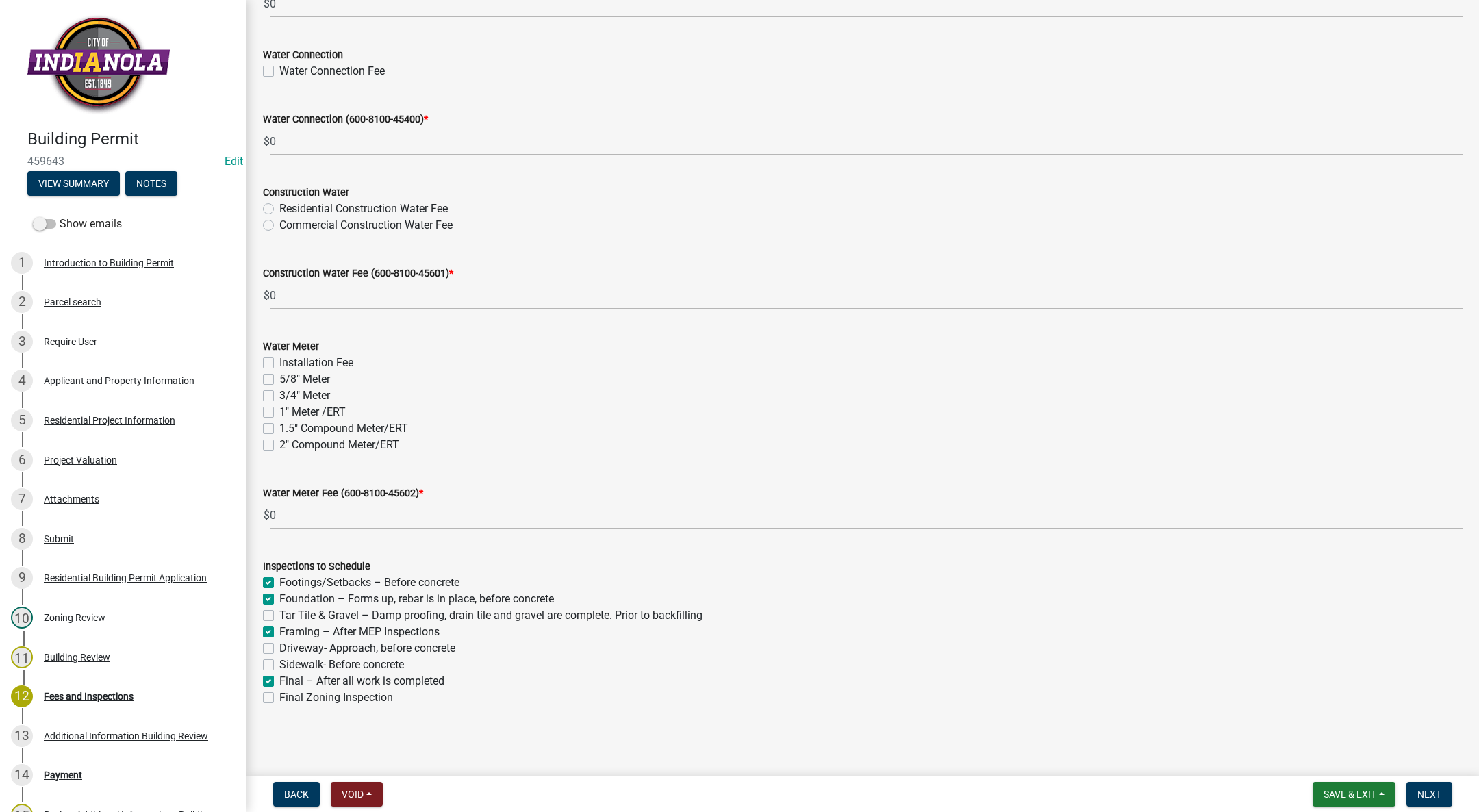
checkbox input "false"
checkbox input "true"
checkbox input "false"
click at [1426, 792] on span "Next" at bounding box center [1429, 794] width 24 height 11
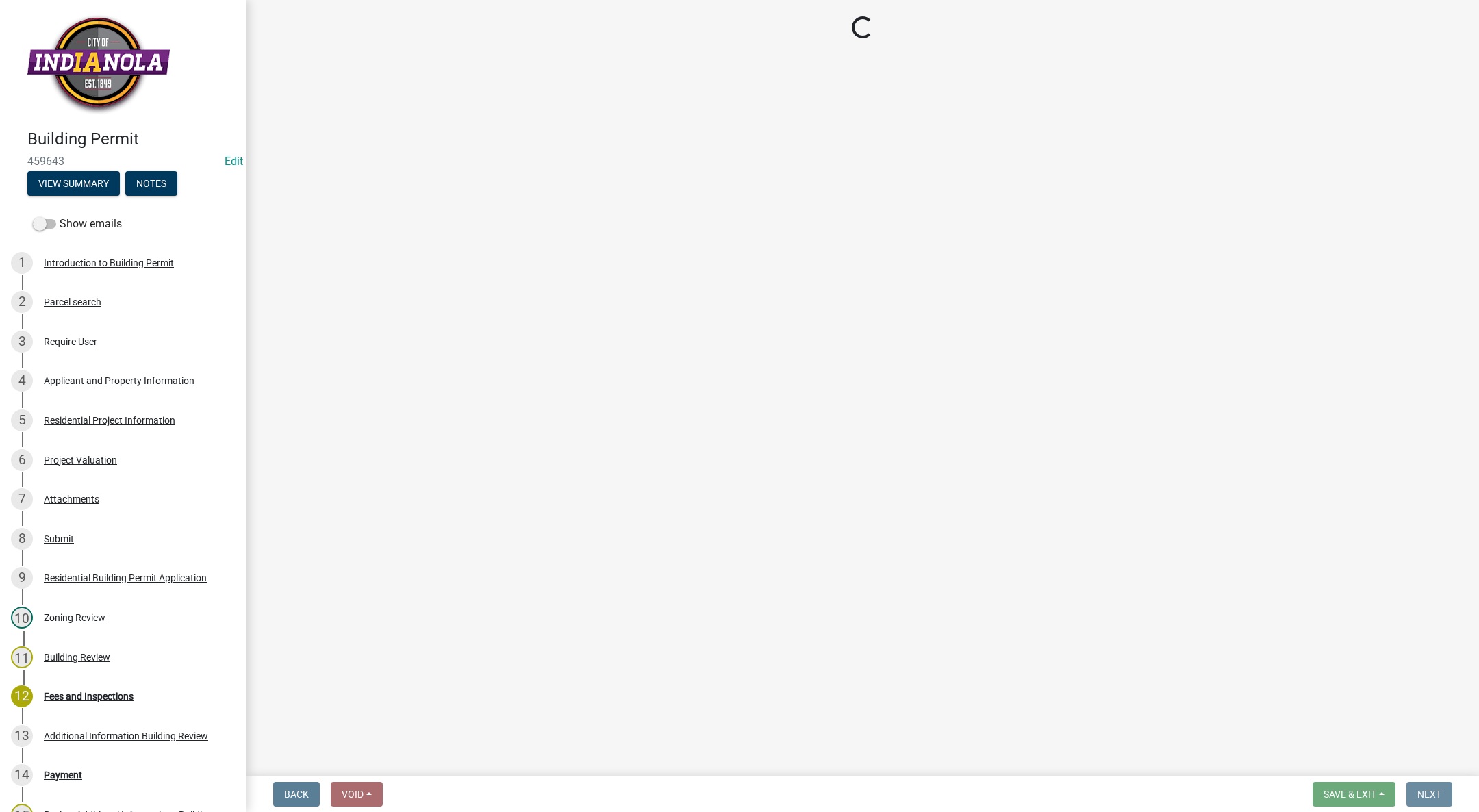
scroll to position [0, 0]
click at [46, 702] on div "12 Fees and Inspections" at bounding box center [118, 696] width 214 height 22
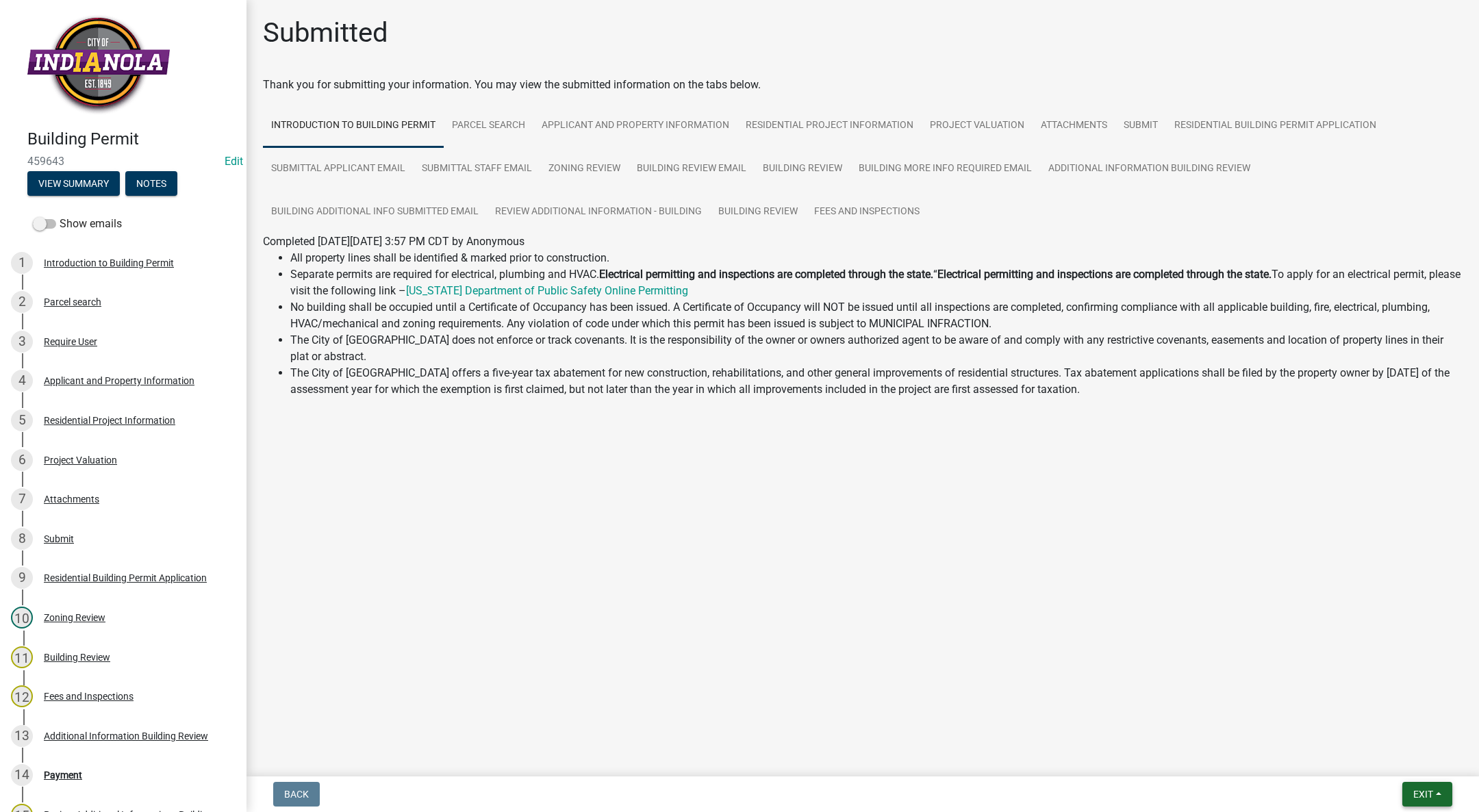
click at [1433, 784] on button "Exit" at bounding box center [1427, 793] width 50 height 24
click at [1396, 758] on button "Save & Exit" at bounding box center [1397, 759] width 109 height 33
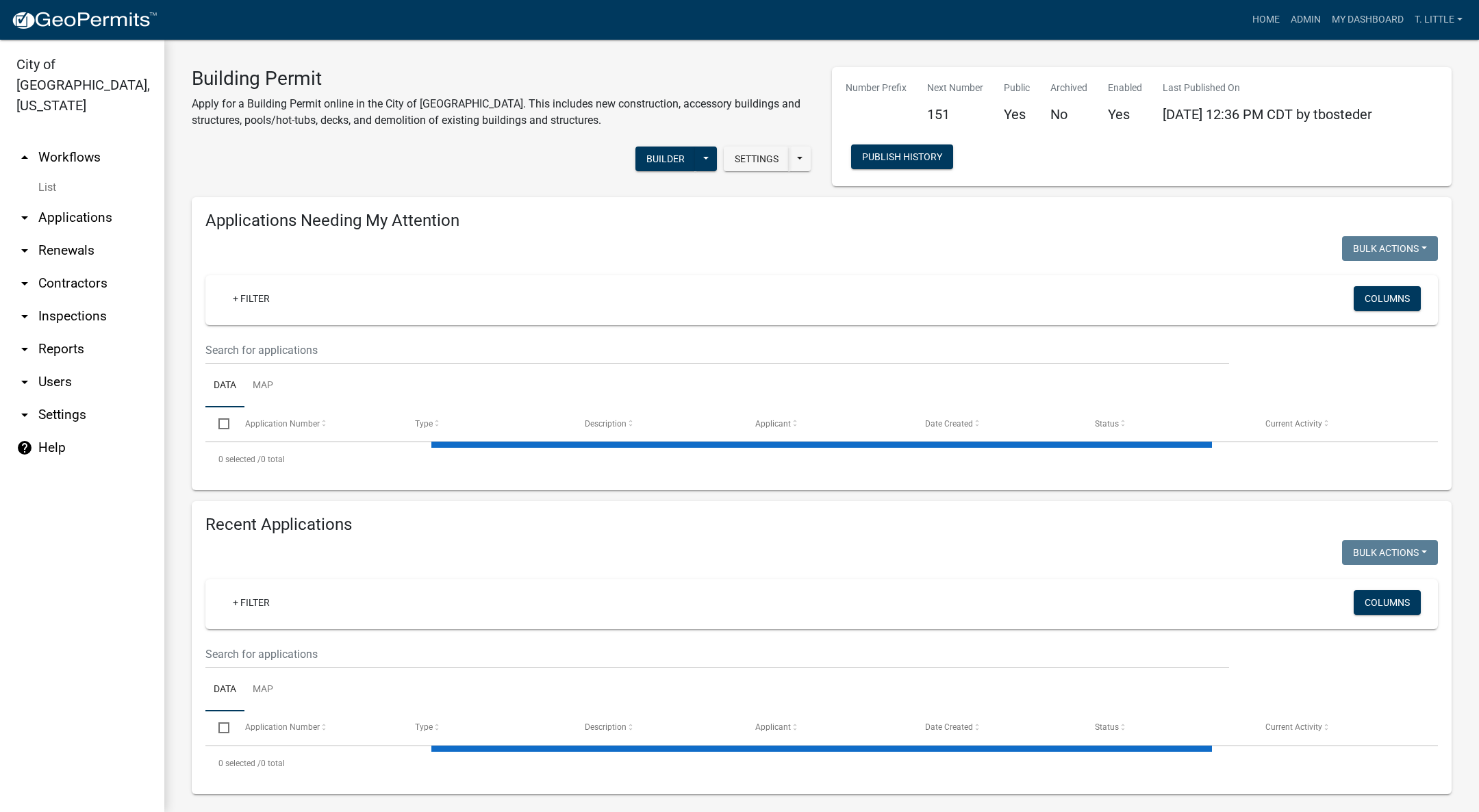
select select "3: 100"
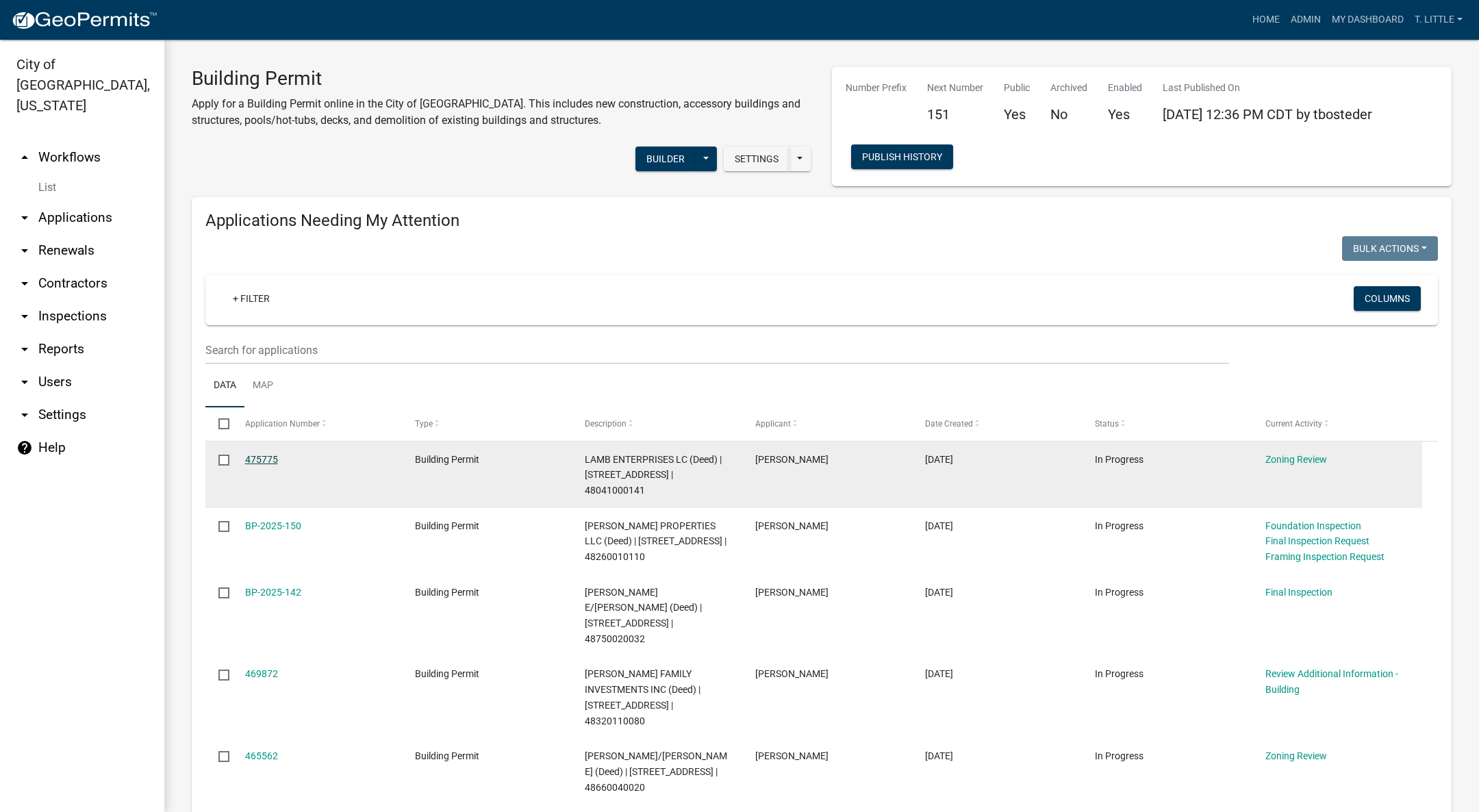
click at [274, 462] on link "475775" at bounding box center [262, 459] width 33 height 11
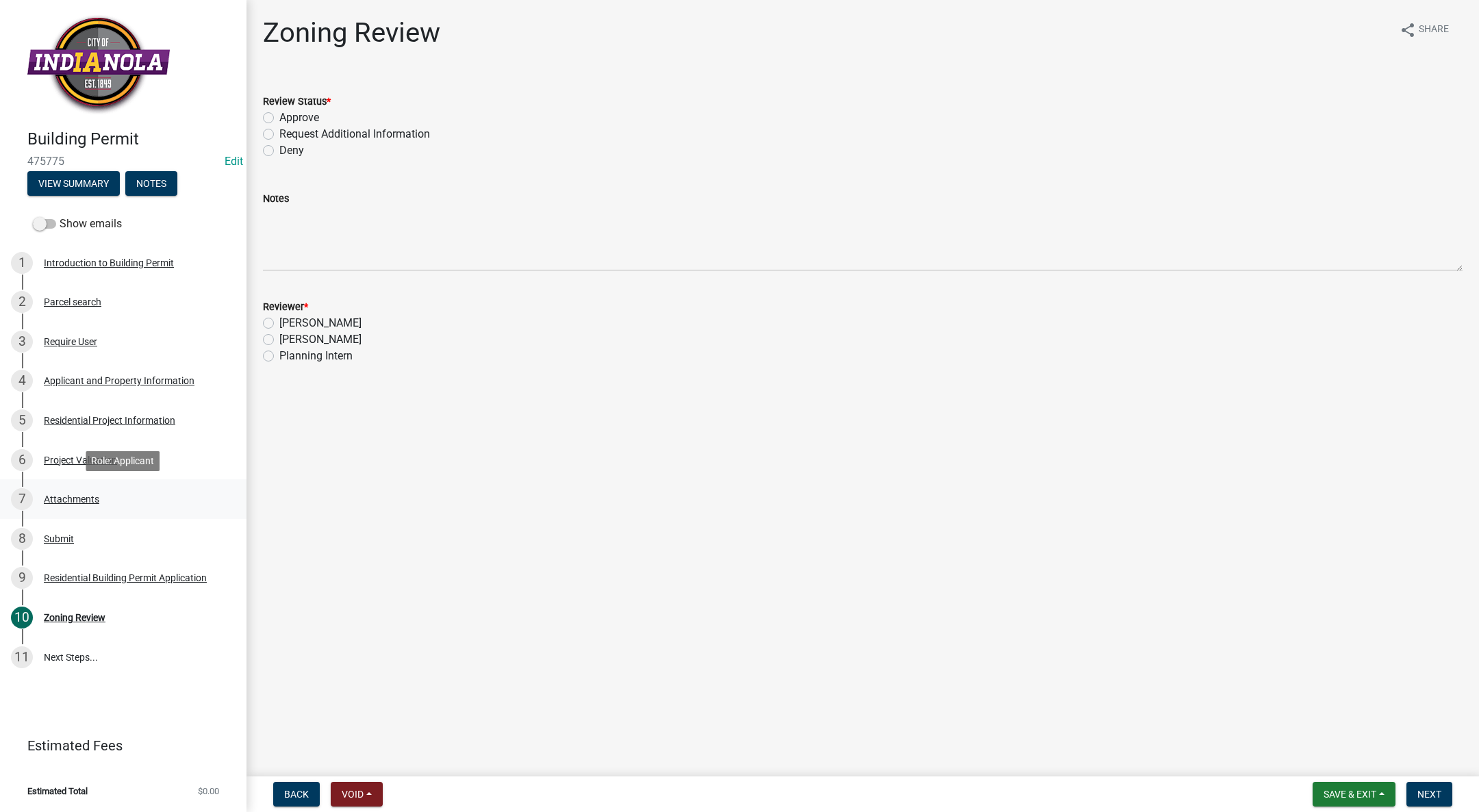
click at [93, 494] on div "Attachments" at bounding box center [72, 499] width 56 height 9
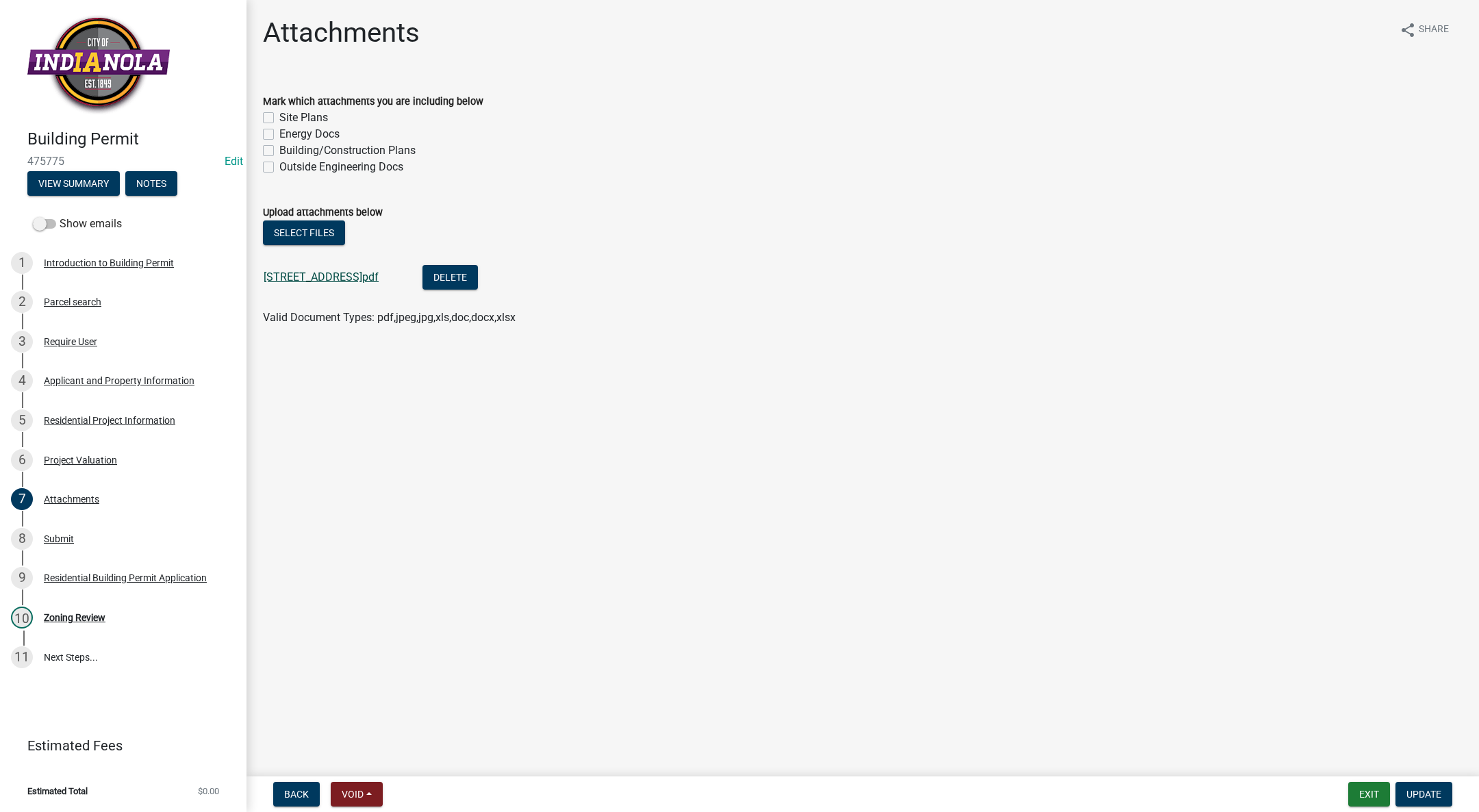
click at [275, 274] on link "[STREET_ADDRESS]pdf" at bounding box center [321, 277] width 115 height 13
